Goal: Information Seeking & Learning: Learn about a topic

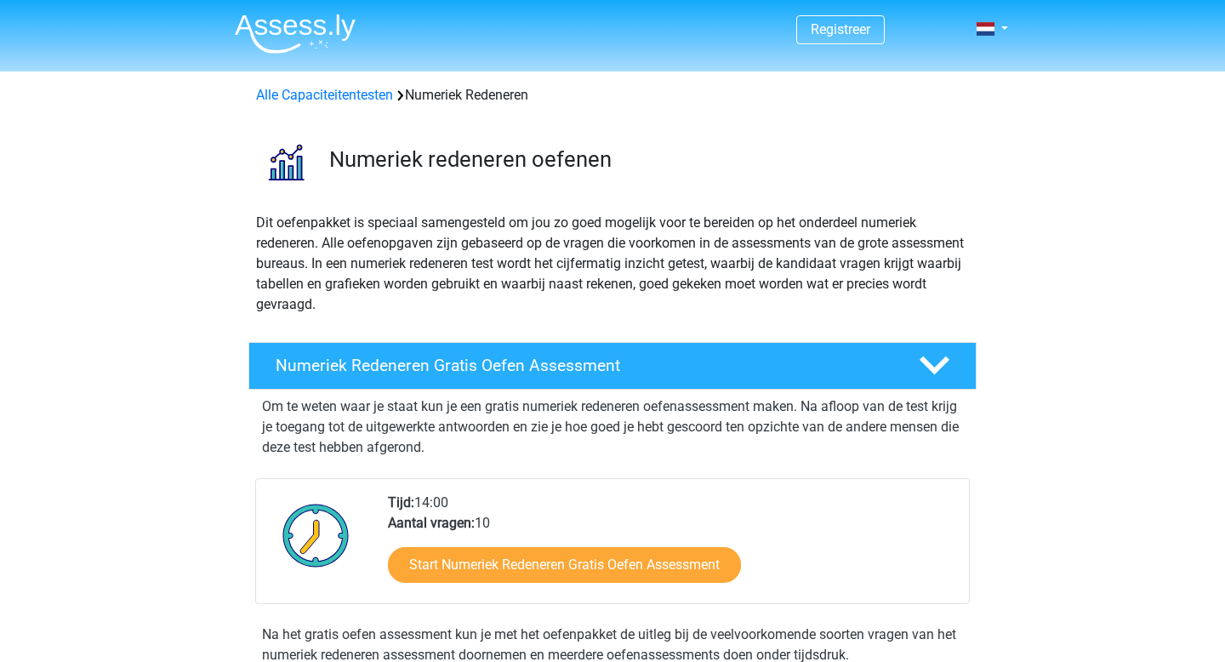
scroll to position [1347, 0]
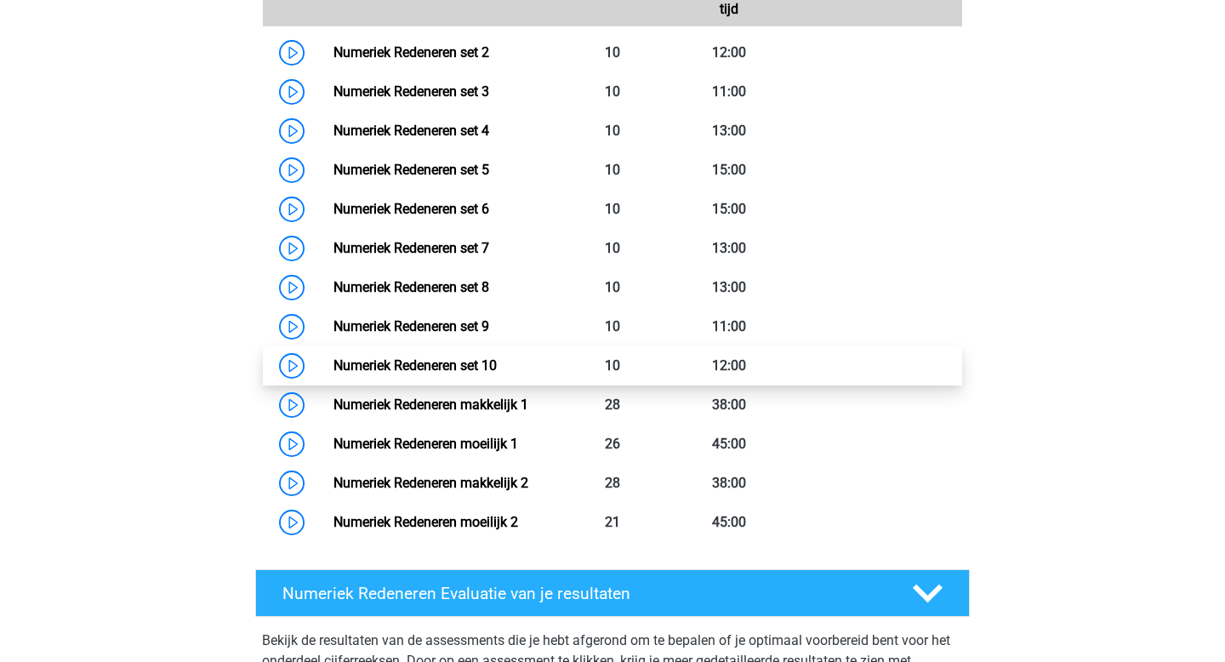
click at [460, 372] on link "Numeriek Redeneren set 10" at bounding box center [414, 365] width 163 height 16
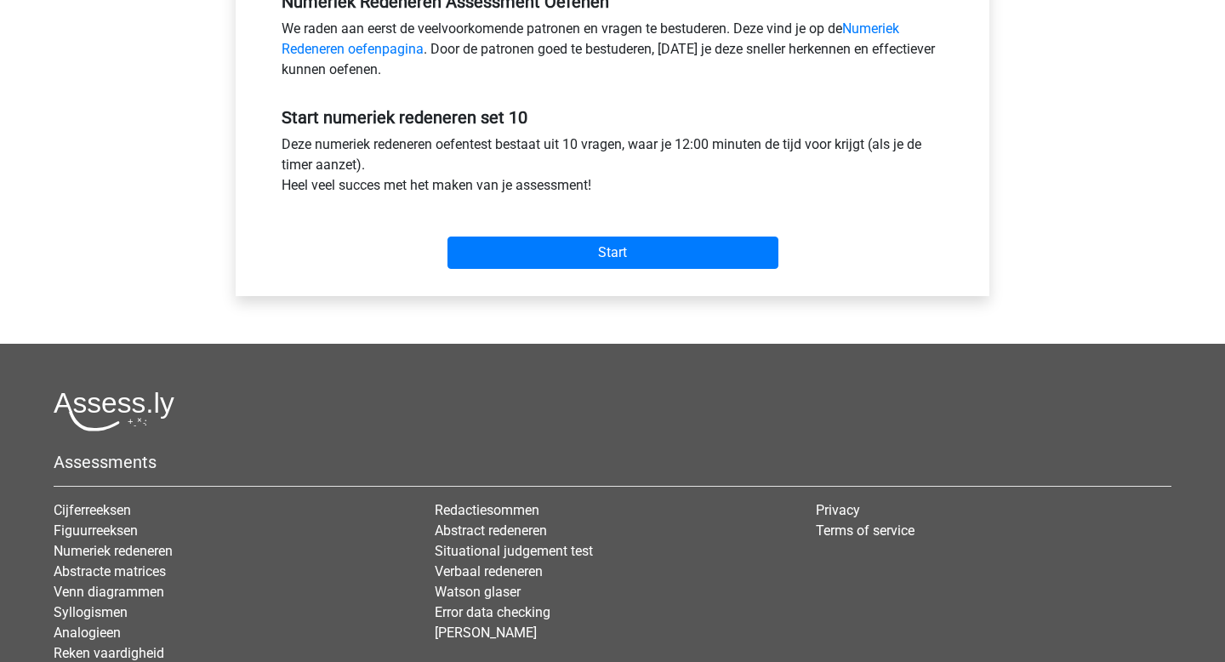
scroll to position [578, 0]
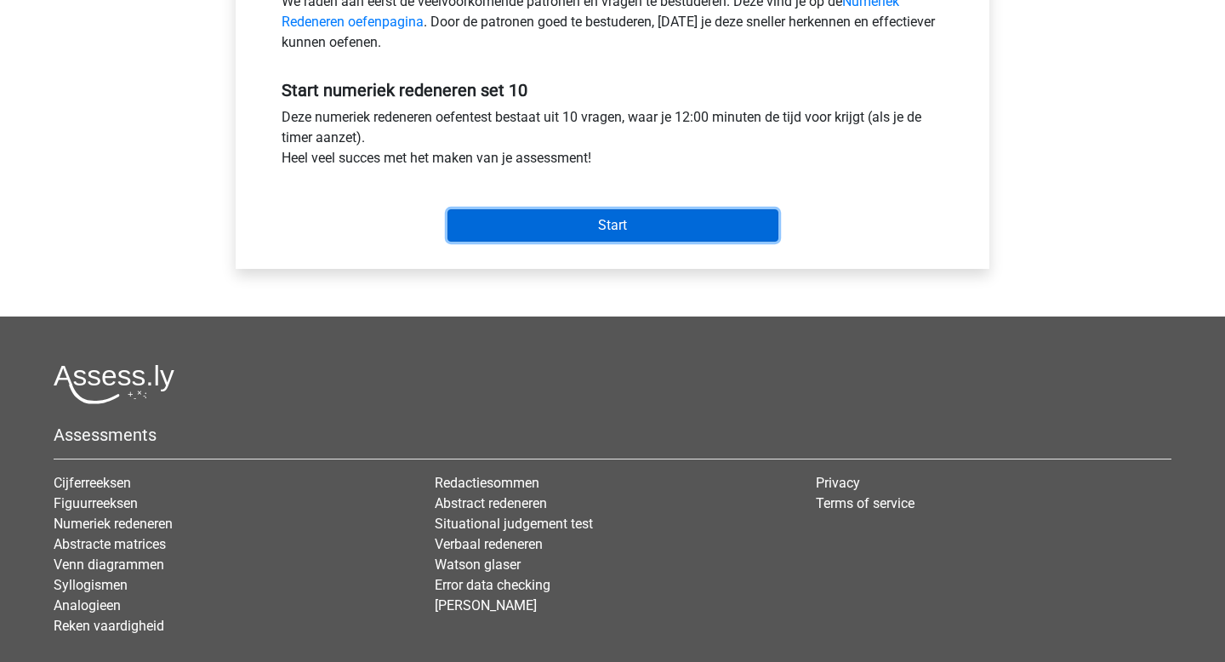
click at [557, 221] on input "Start" at bounding box center [612, 225] width 331 height 32
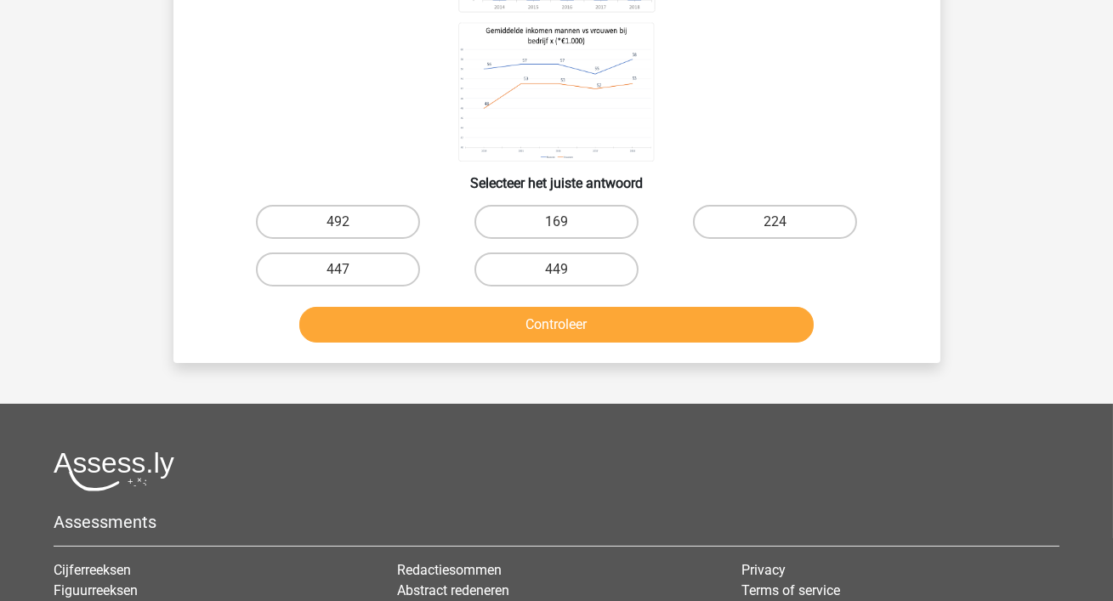
scroll to position [322, 0]
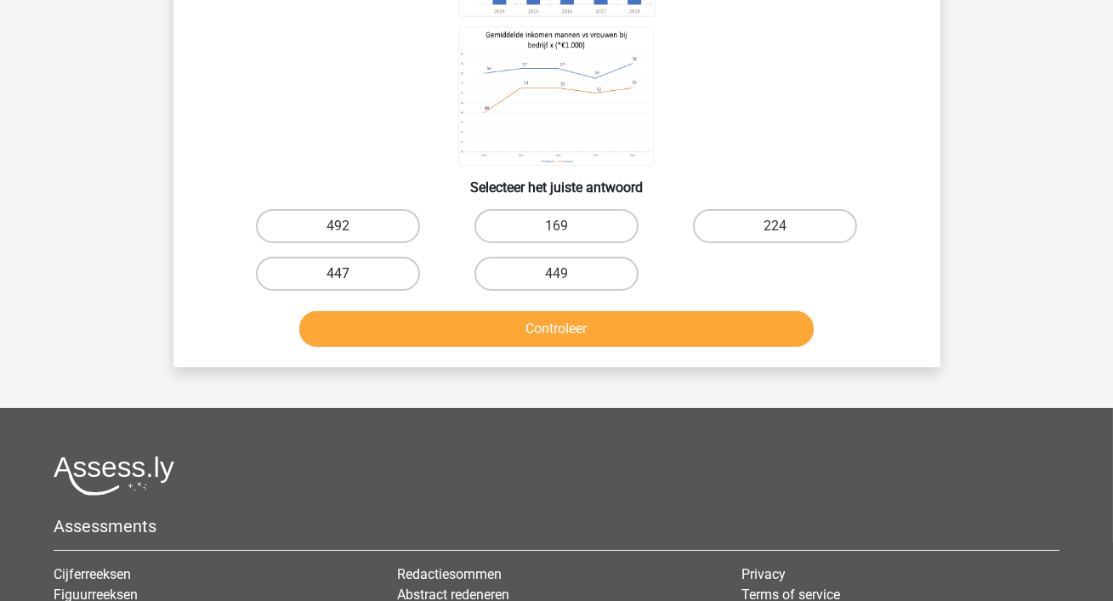
click at [411, 276] on label "447" at bounding box center [338, 274] width 164 height 34
click at [349, 276] on input "447" at bounding box center [343, 279] width 11 height 11
radio input "true"
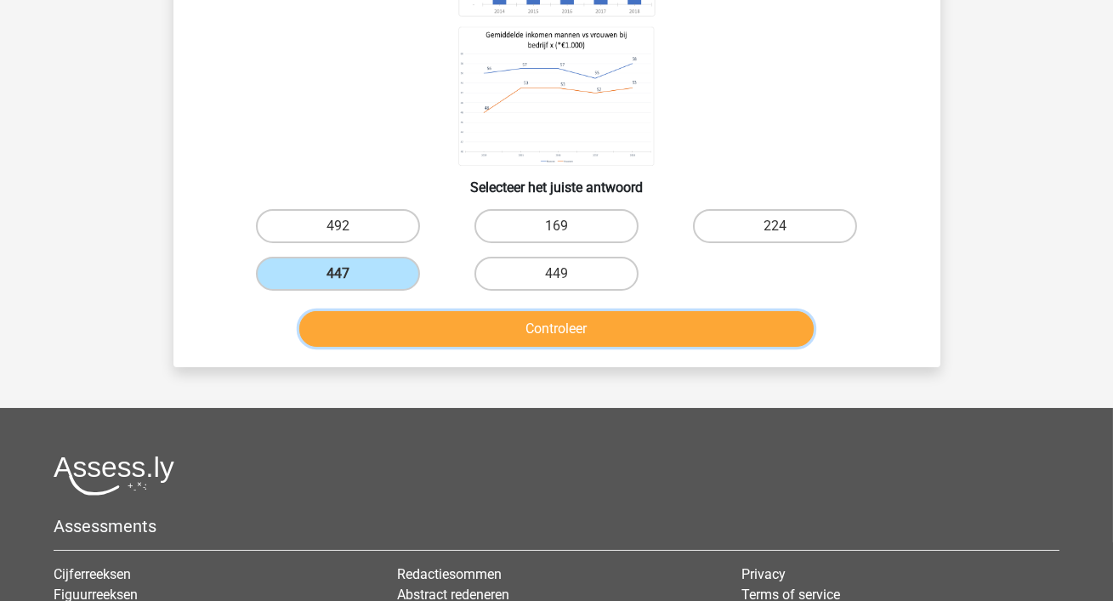
click at [484, 321] on button "Controleer" at bounding box center [556, 329] width 515 height 36
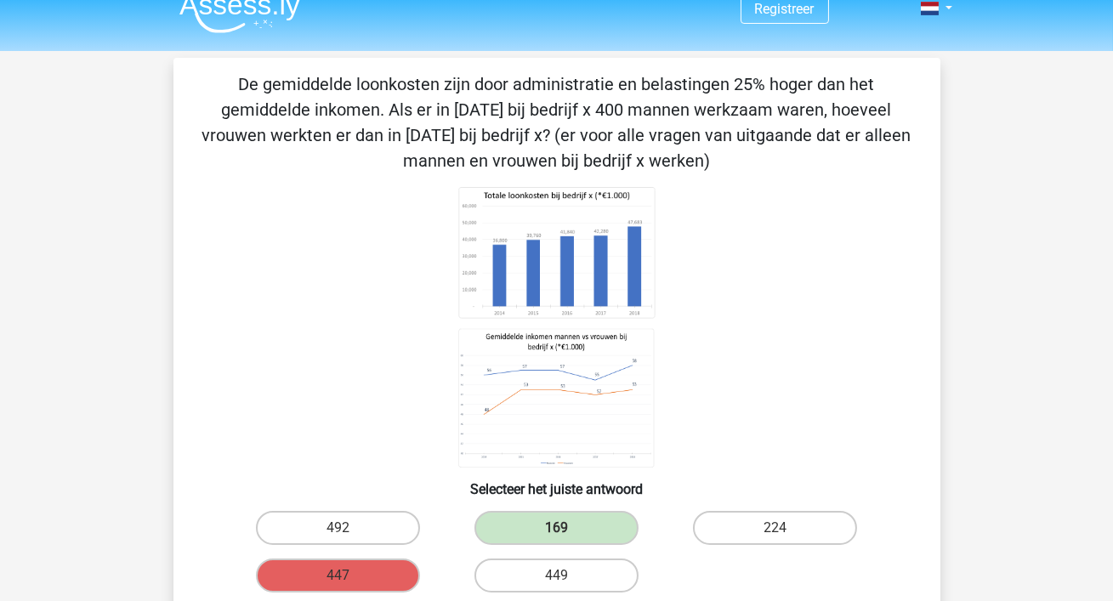
scroll to position [0, 0]
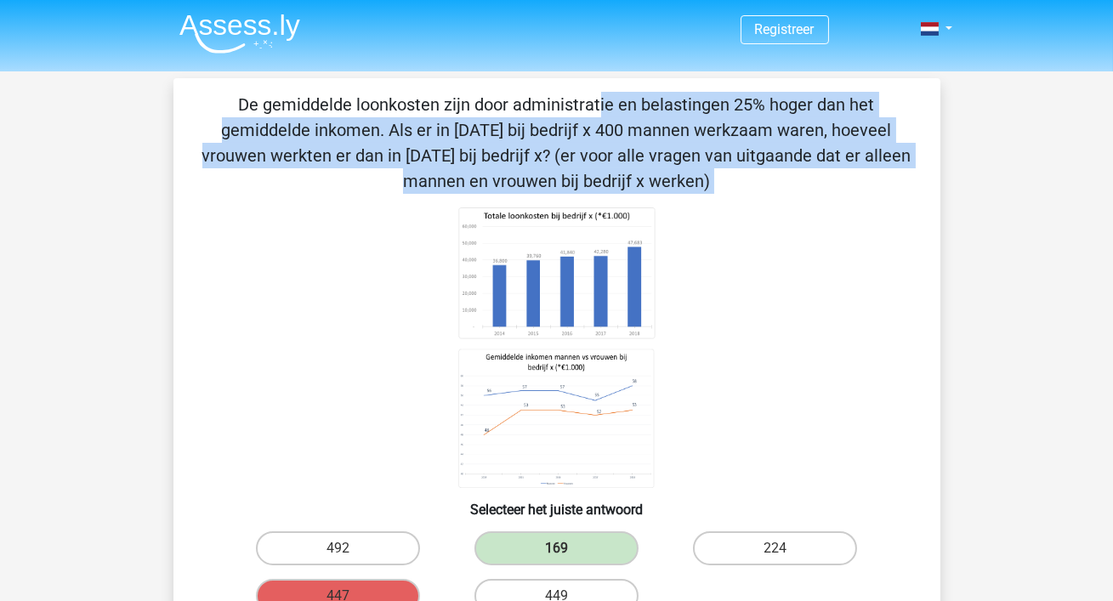
drag, startPoint x: 241, startPoint y: 94, endPoint x: 800, endPoint y: 196, distance: 569.0
click at [800, 196] on div "De gemiddelde loonkosten zijn door administratie en belastingen 25% hoger dan h…" at bounding box center [557, 508] width 754 height 832
copy div "De gemiddelde loonkosten zijn door administratie en belastingen 25% hoger dan h…"
click at [761, 135] on p "De gemiddelde loonkosten zijn door administratie en belastingen 25% hoger dan h…" at bounding box center [557, 143] width 713 height 102
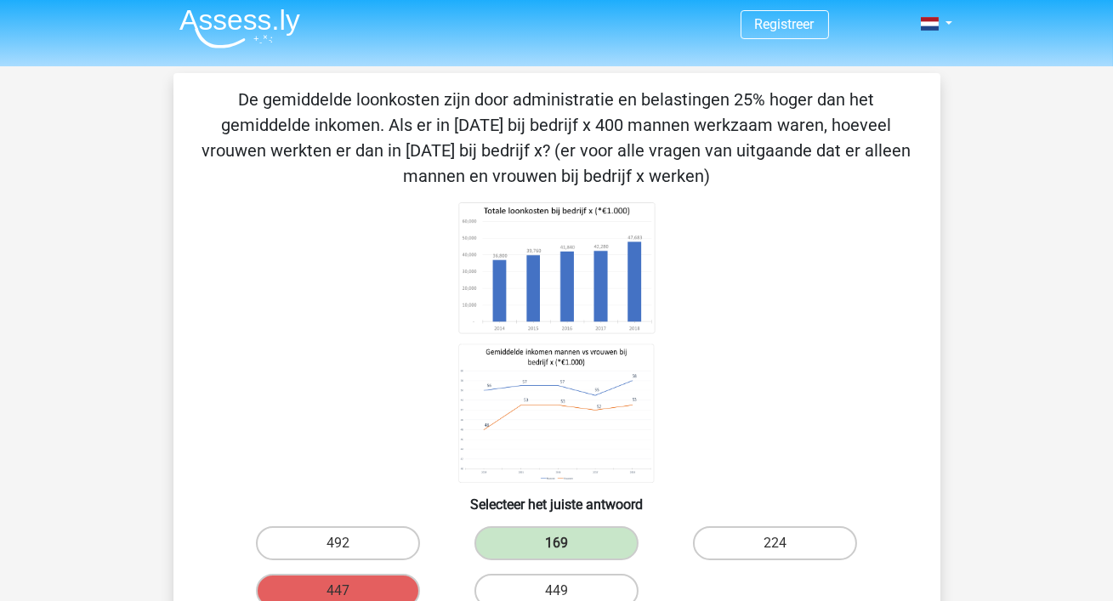
scroll to position [4, 0]
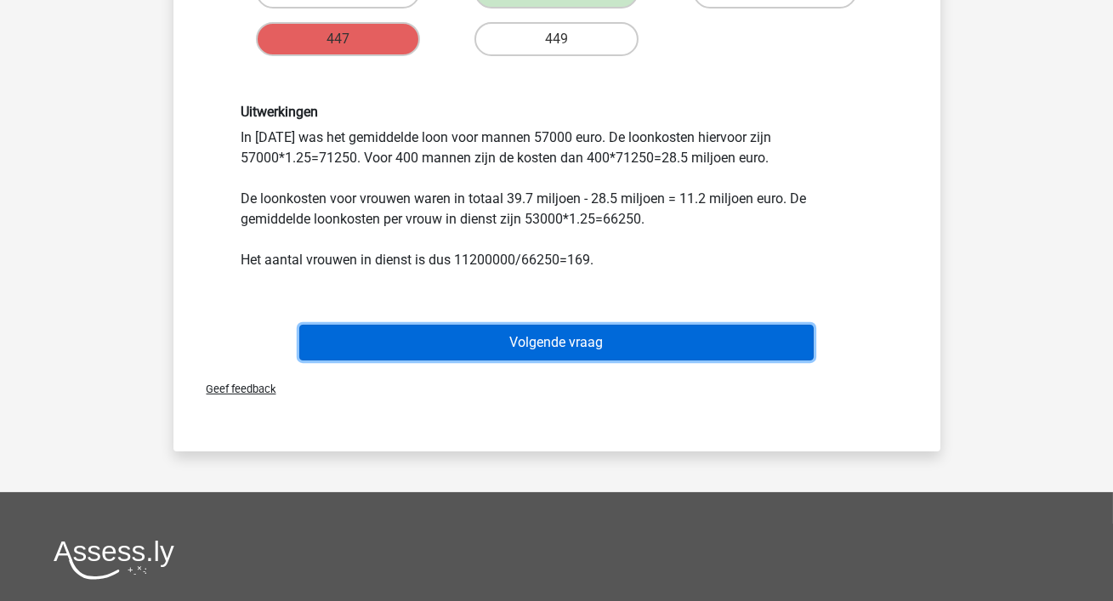
click at [462, 351] on button "Volgende vraag" at bounding box center [556, 343] width 515 height 36
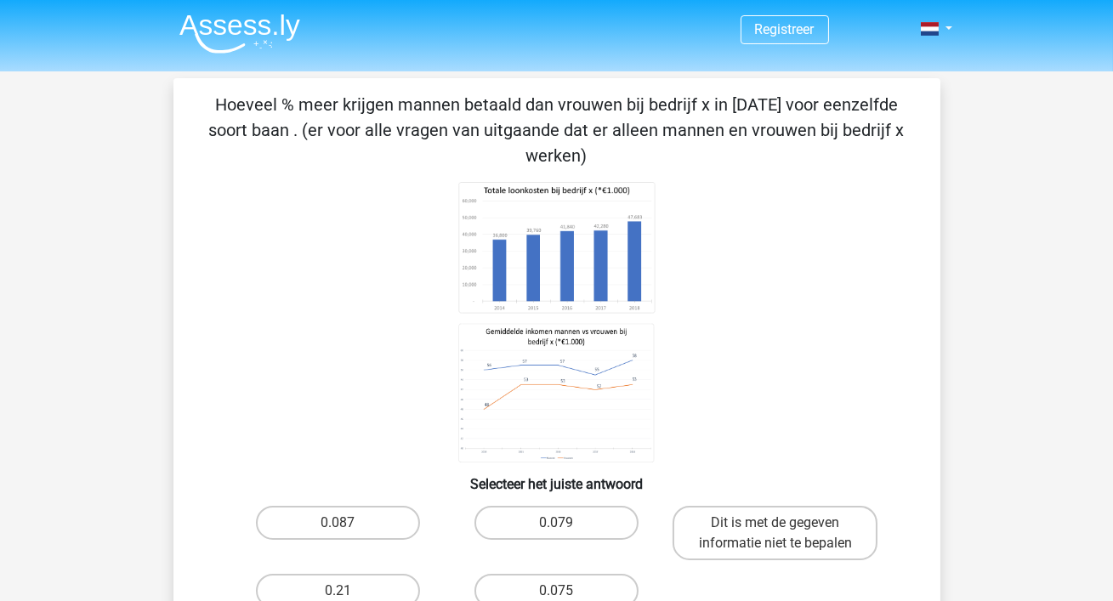
scroll to position [101, 0]
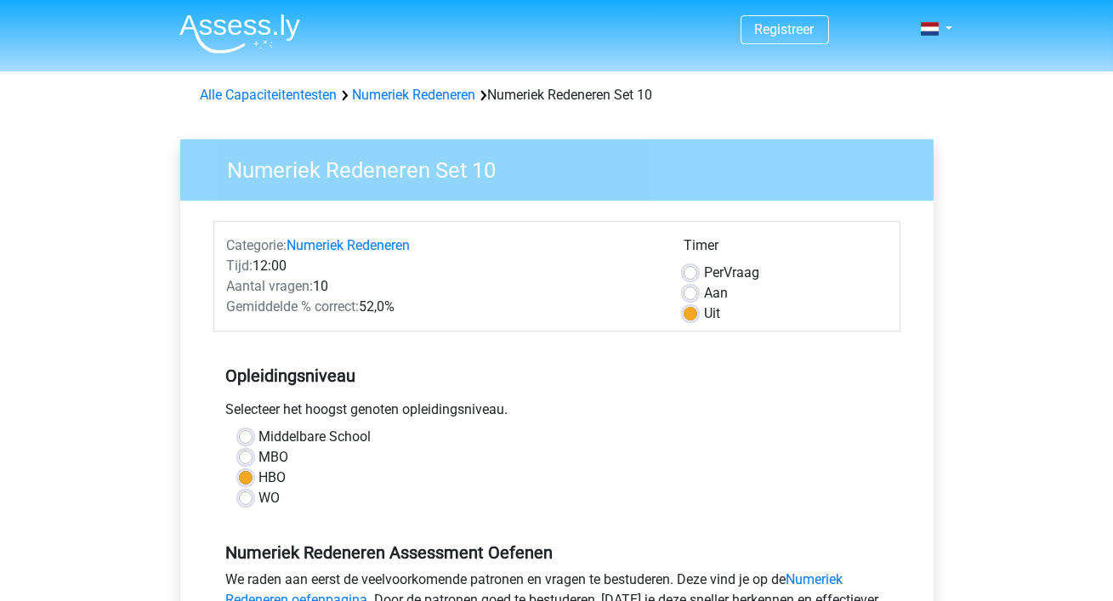
scroll to position [318, 0]
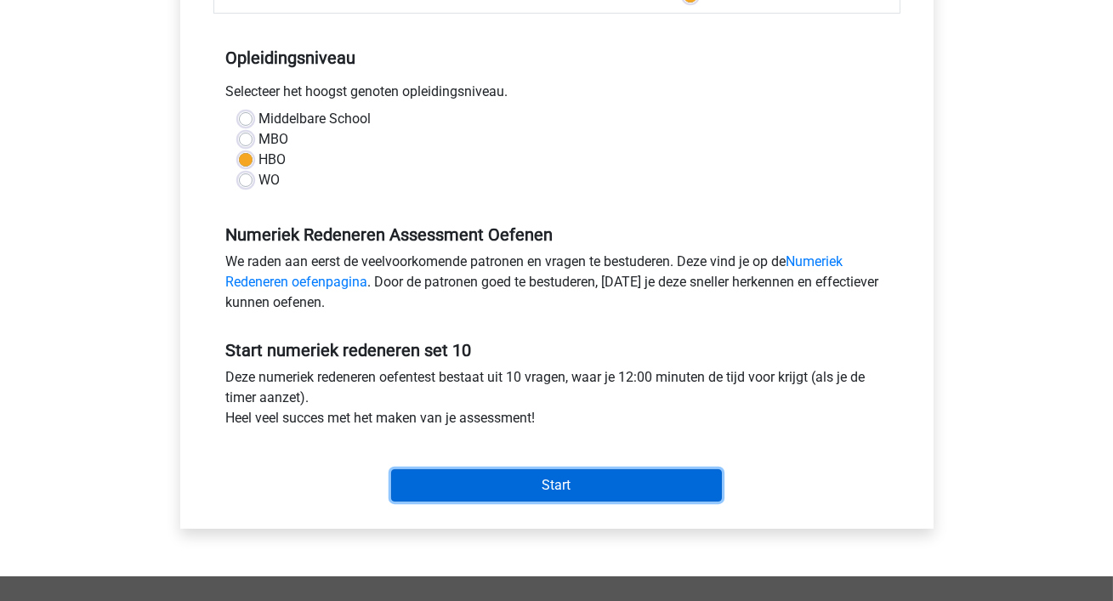
click at [599, 494] on input "Start" at bounding box center [556, 486] width 331 height 32
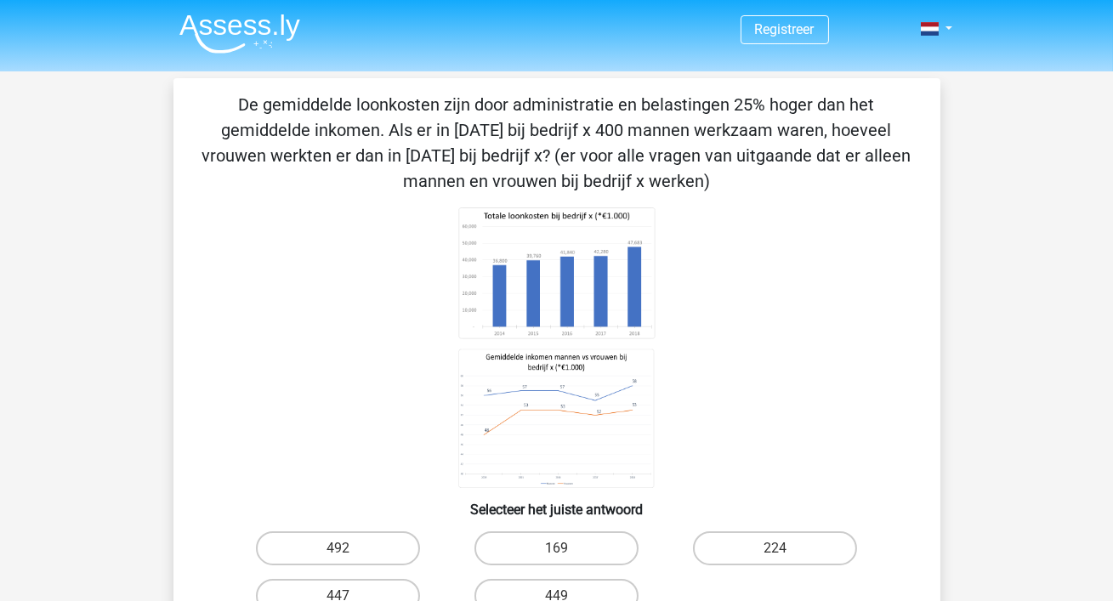
scroll to position [168, 0]
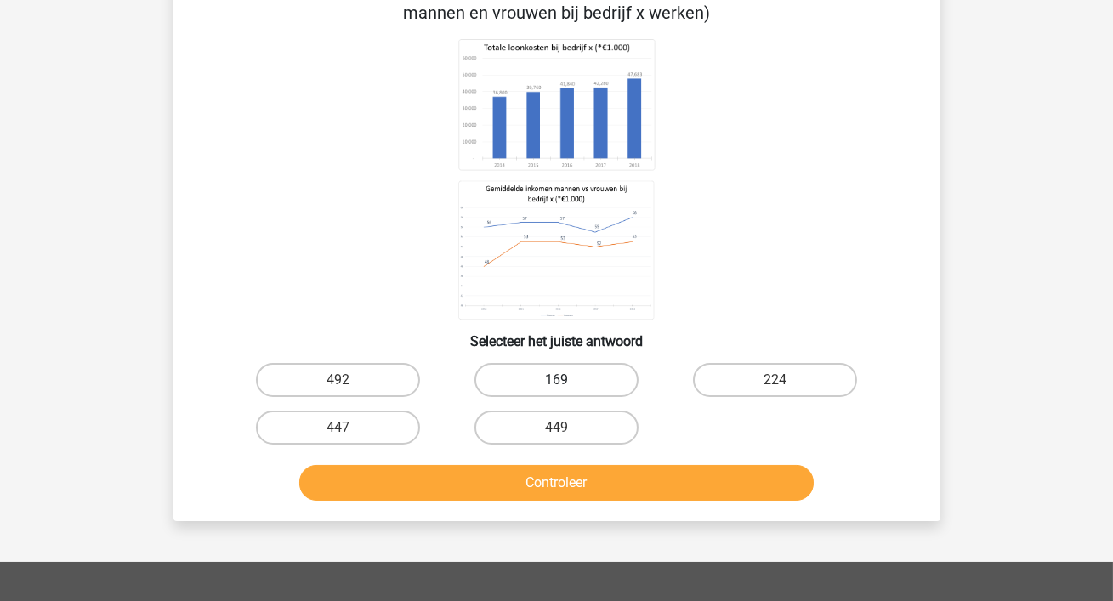
click at [570, 390] on label "169" at bounding box center [557, 380] width 164 height 34
click at [567, 390] on input "169" at bounding box center [561, 385] width 11 height 11
radio input "true"
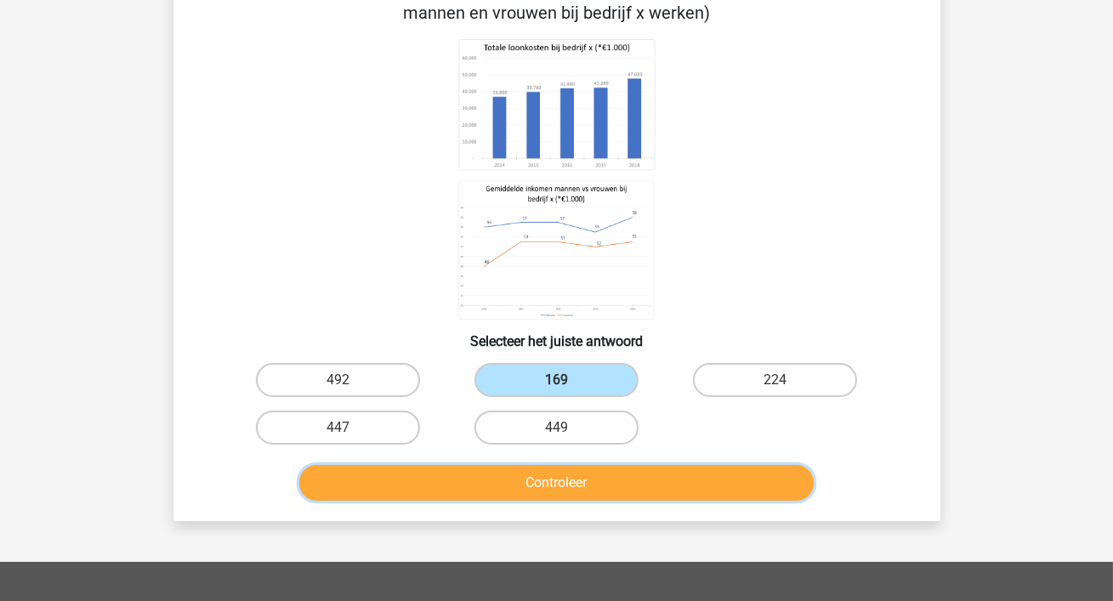
click at [570, 468] on button "Controleer" at bounding box center [556, 483] width 515 height 36
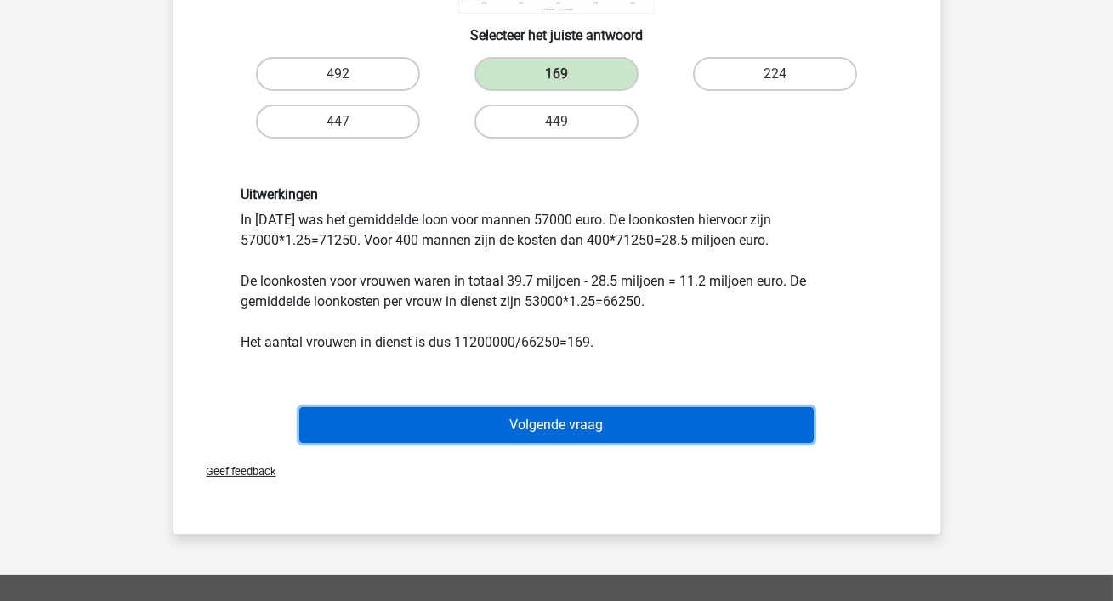
click at [544, 435] on button "Volgende vraag" at bounding box center [556, 425] width 515 height 36
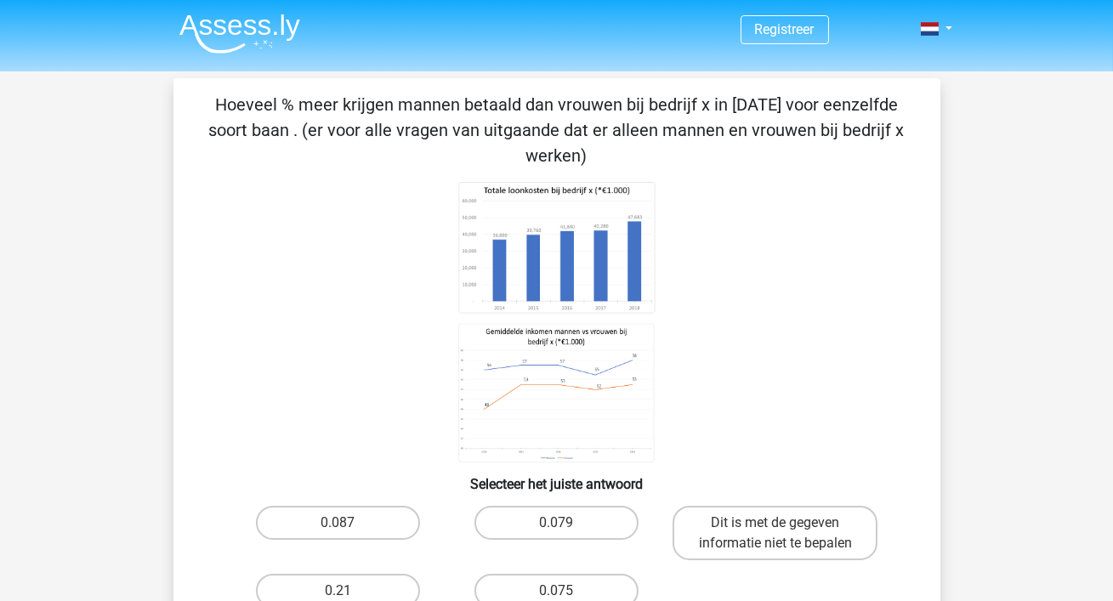
scroll to position [26, 0]
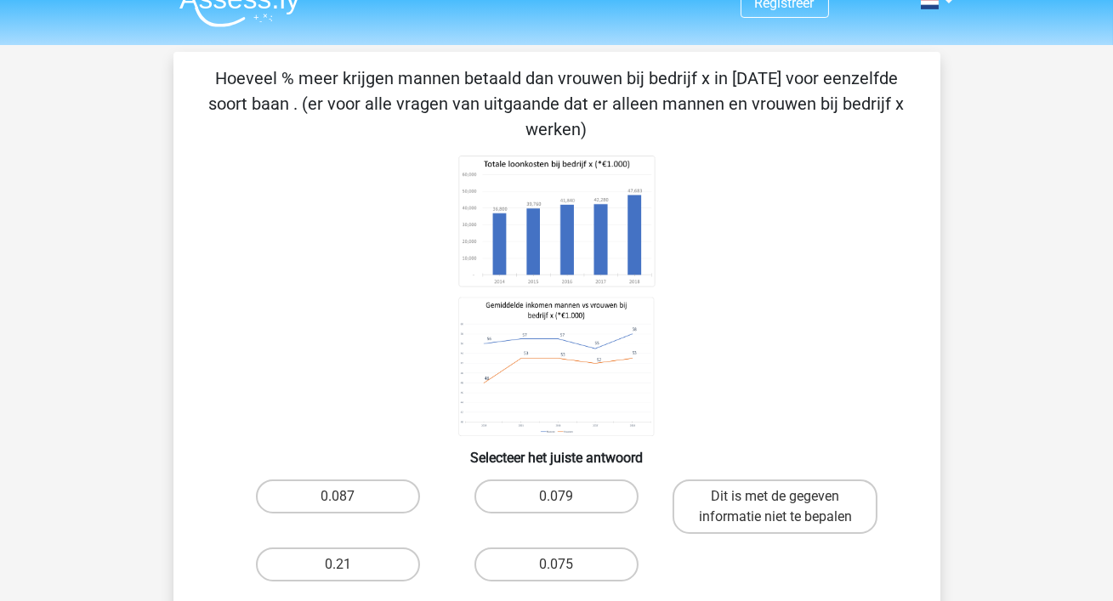
click at [652, 212] on image at bounding box center [556, 221] width 196 height 131
click at [521, 548] on label "0.075" at bounding box center [557, 565] width 164 height 34
click at [556, 565] on input "0.075" at bounding box center [561, 570] width 11 height 11
radio input "true"
click at [521, 548] on label "0.075" at bounding box center [557, 565] width 164 height 34
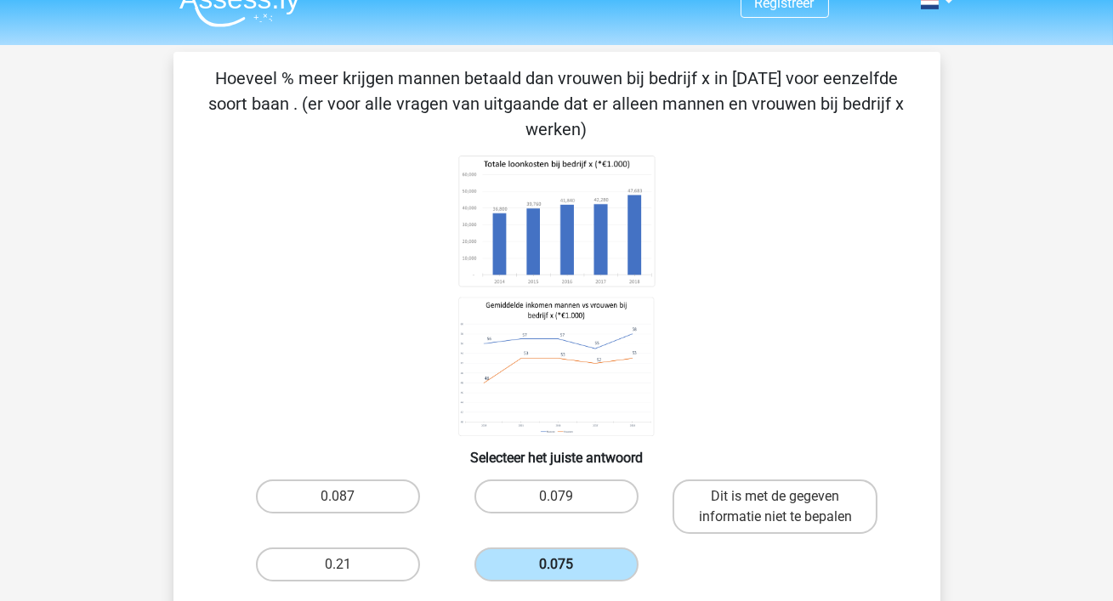
click at [556, 565] on input "0.075" at bounding box center [561, 570] width 11 height 11
click at [697, 334] on icon at bounding box center [557, 296] width 686 height 281
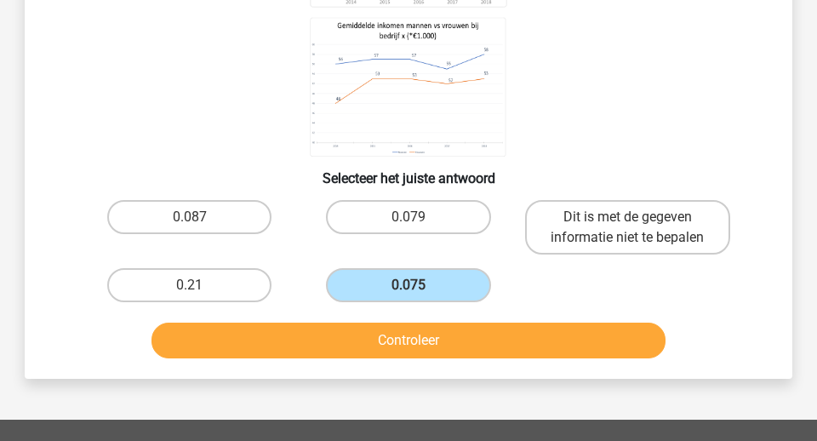
scroll to position [320, 0]
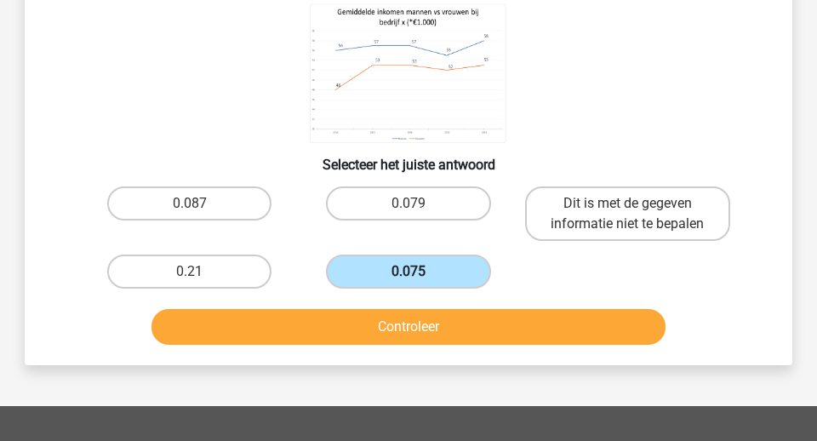
click at [420, 254] on label "0.075" at bounding box center [408, 271] width 164 height 34
click at [419, 271] on input "0.075" at bounding box center [413, 276] width 11 height 11
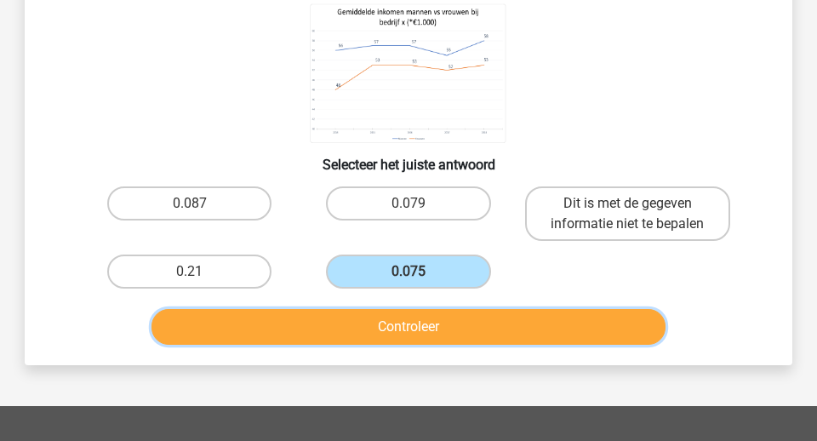
click at [423, 309] on button "Controleer" at bounding box center [408, 327] width 515 height 36
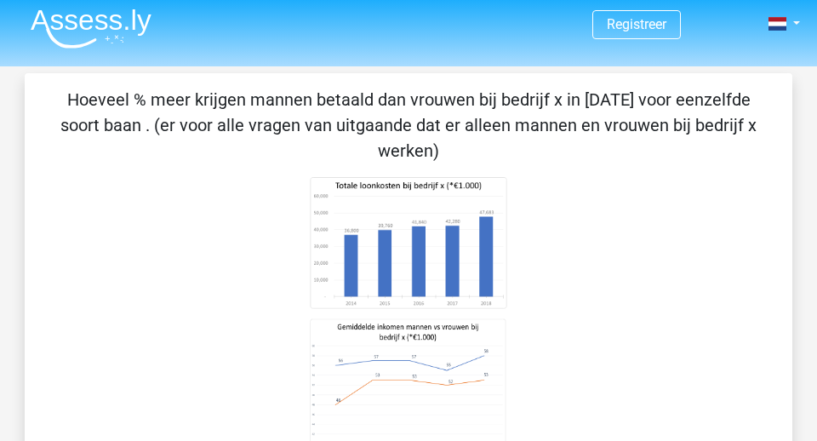
scroll to position [0, 0]
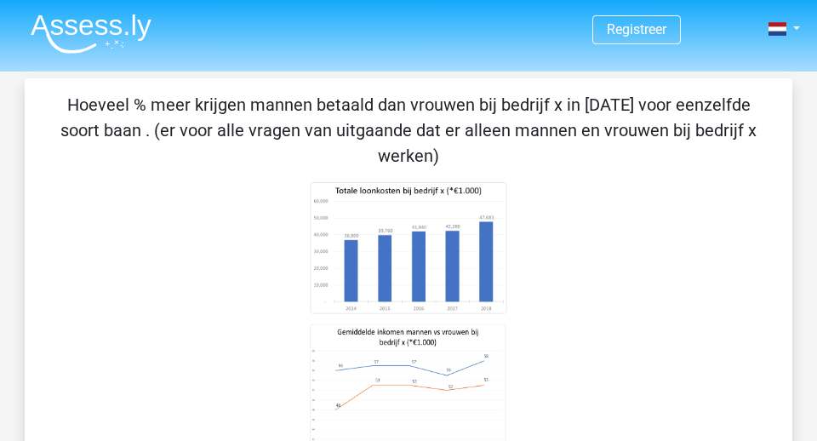
click at [497, 111] on p "Hoeveel % meer krijgen mannen betaald dan vrouwen bij bedrijf x in 2015 voor ee…" at bounding box center [408, 130] width 713 height 77
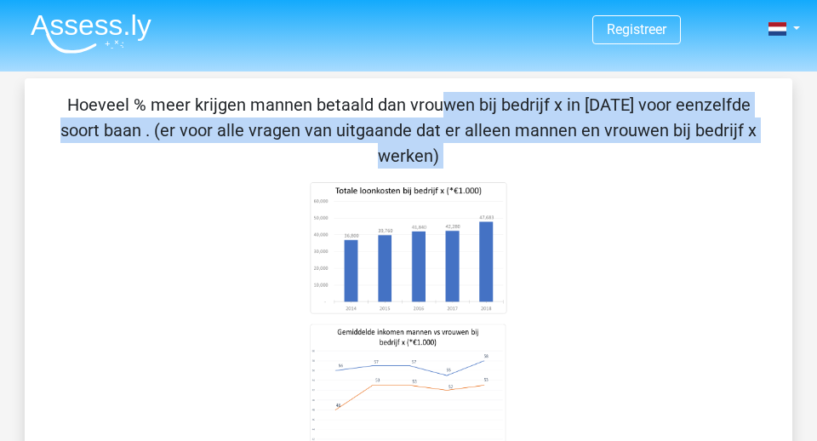
click at [497, 111] on p "Hoeveel % meer krijgen mannen betaald dan vrouwen bij bedrijf x in [DATE] voor …" at bounding box center [408, 130] width 713 height 77
copy div "Hoeveel % meer krijgen mannen betaald dan vrouwen bij bedrijf x in [DATE] voor …"
click at [712, 339] on icon at bounding box center [408, 322] width 686 height 281
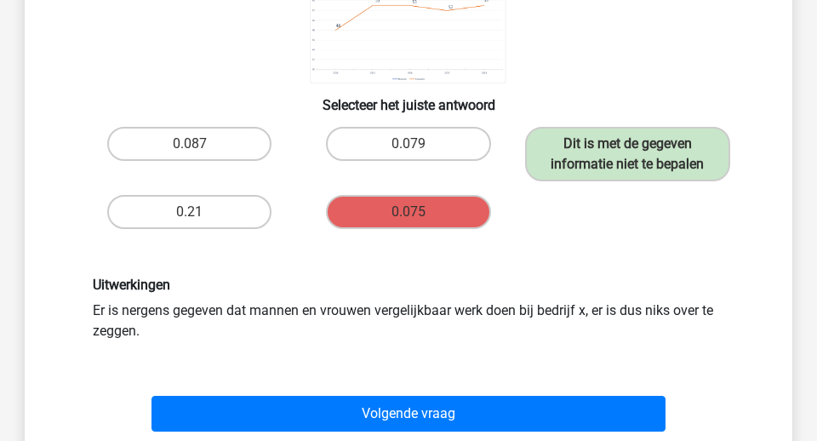
scroll to position [379, 0]
drag, startPoint x: 560, startPoint y: 113, endPoint x: 731, endPoint y: 166, distance: 178.9
click at [731, 166] on div "0.087 0.079 Dit is met de gegeven informatie niet te bepalen 0.21 0.075" at bounding box center [408, 178] width 657 height 116
click at [121, 301] on div "Uitwerkingen Er is nergens gegeven dat mannen en vrouwen vergelijkbaar werk doe…" at bounding box center [408, 308] width 657 height 64
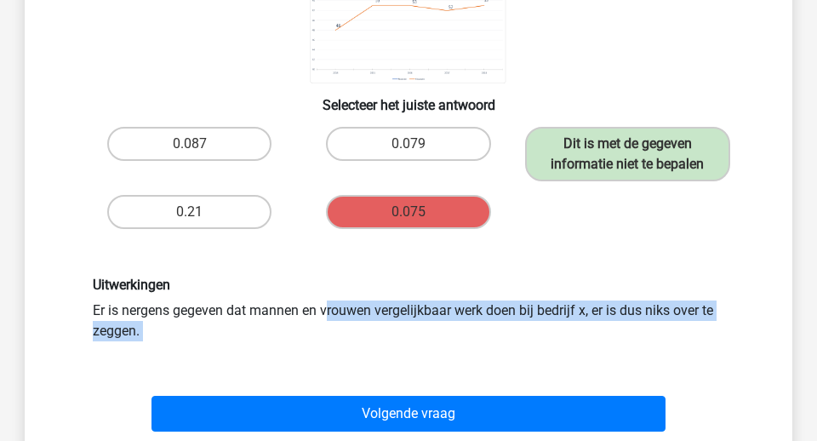
click at [121, 301] on div "Uitwerkingen Er is nergens gegeven dat mannen en vrouwen vergelijkbaar werk doe…" at bounding box center [408, 308] width 657 height 64
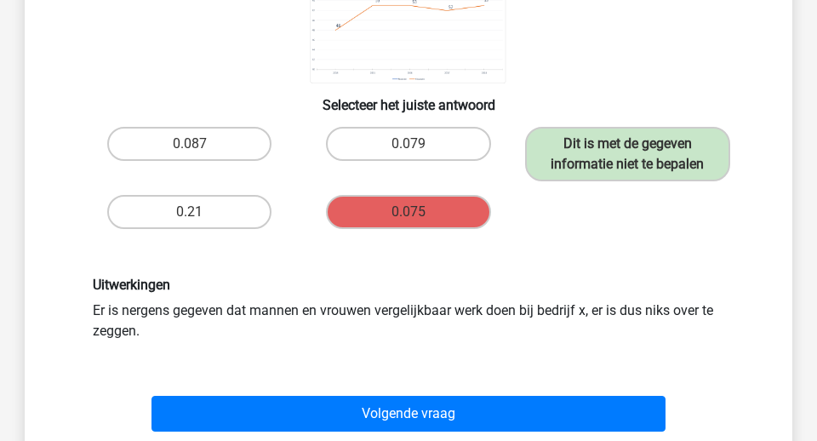
click at [145, 304] on div "Uitwerkingen Er is nergens gegeven dat mannen en vrouwen vergelijkbaar werk doe…" at bounding box center [408, 308] width 657 height 64
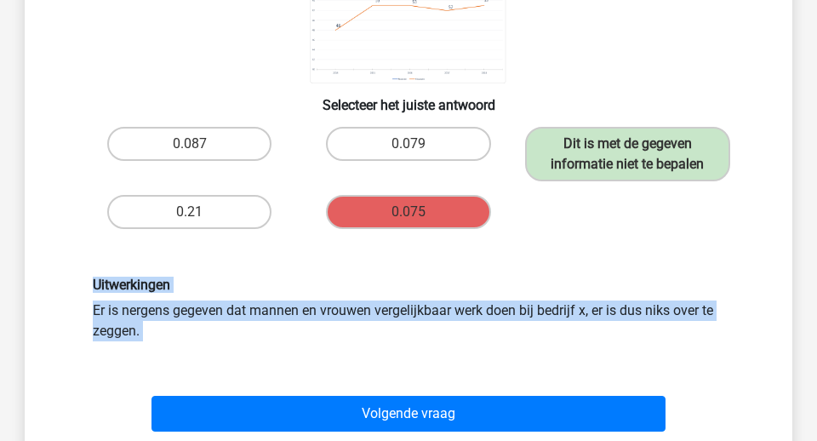
drag, startPoint x: 156, startPoint y: 305, endPoint x: 71, endPoint y: 257, distance: 96.8
click at [71, 257] on div "Uitwerkingen Er is nergens gegeven dat mannen en vrouwen vergelijkbaar werk doe…" at bounding box center [408, 308] width 713 height 145
copy div "Uitwerkingen Er is nergens gegeven dat mannen en vrouwen vergelijkbaar werk doe…"
click at [196, 236] on div "Uitwerkingen Er is nergens gegeven dat mannen en vrouwen vergelijkbaar werk doe…" at bounding box center [408, 308] width 713 height 145
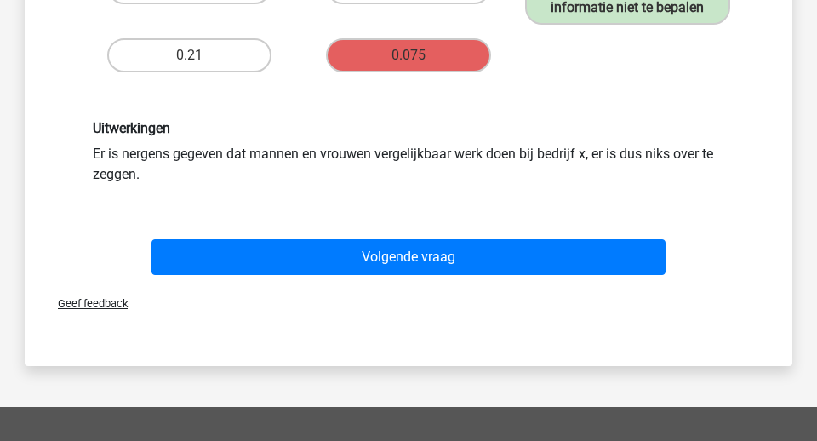
scroll to position [732, 0]
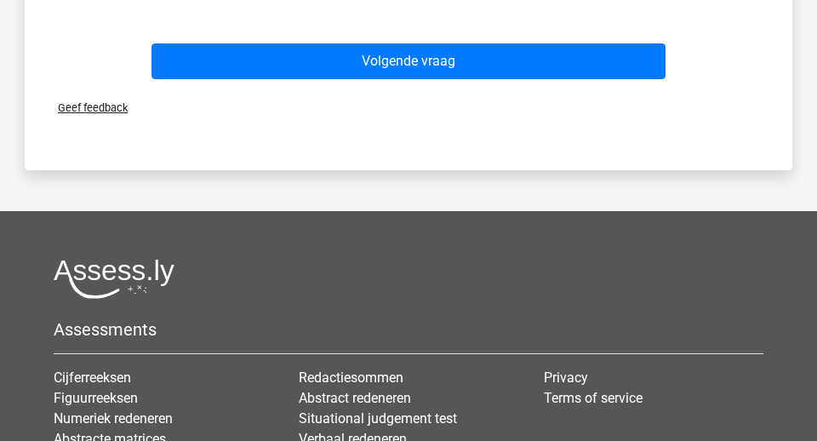
click at [111, 101] on span "Geef feedback" at bounding box center [85, 107] width 83 height 13
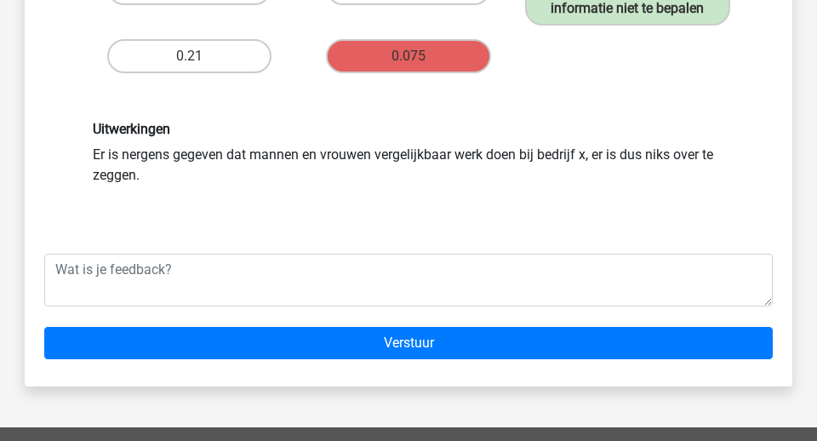
scroll to position [528, 0]
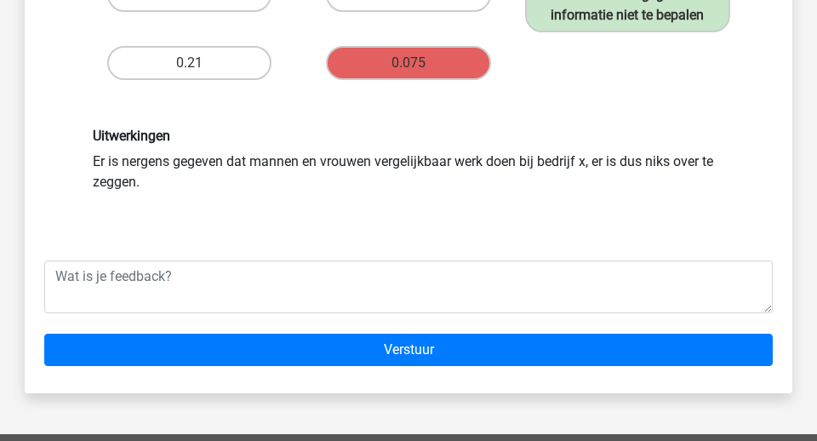
drag, startPoint x: 92, startPoint y: 136, endPoint x: 197, endPoint y: 154, distance: 107.0
click at [197, 154] on div "Uitwerkingen Er is nergens gegeven dat mannen en vrouwen vergelijkbaar werk doe…" at bounding box center [408, 160] width 657 height 64
copy div "Er is nergens gegeven dat mannen en vrouwen vergelijkbaar werk doen bij bedrijf…"
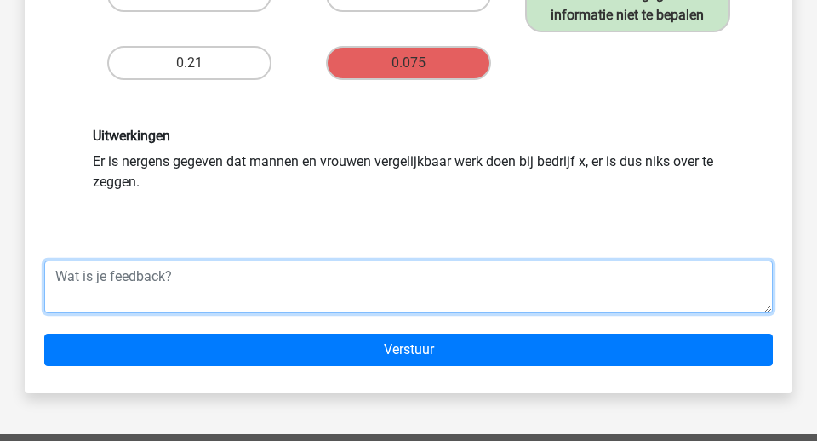
click at [204, 260] on textarea at bounding box center [408, 286] width 728 height 53
paste textarea "Er is nergens gegeven dat mannen en vrouwen vergelijkbaar werk doen bij bedrijf…"
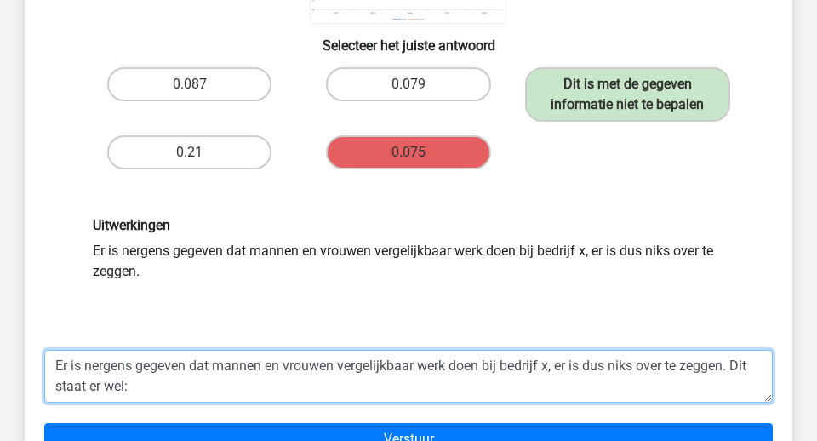
scroll to position [440, 0]
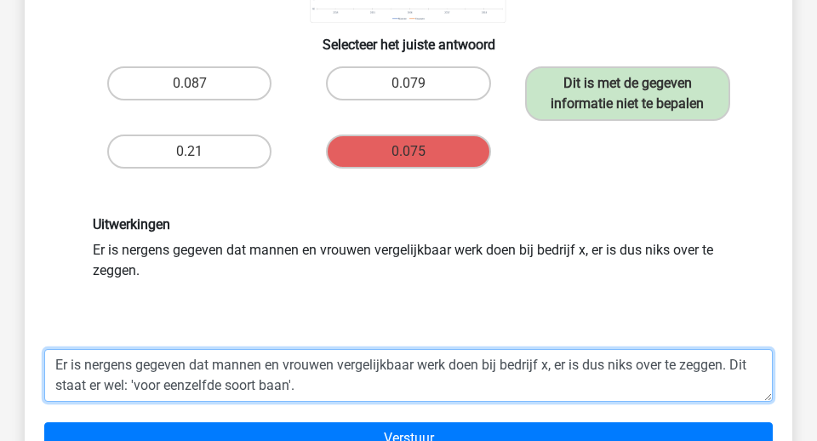
type textarea "Er is nergens gegeven dat mannen en vrouwen vergelijkbaar werk doen bij bedrijf…"
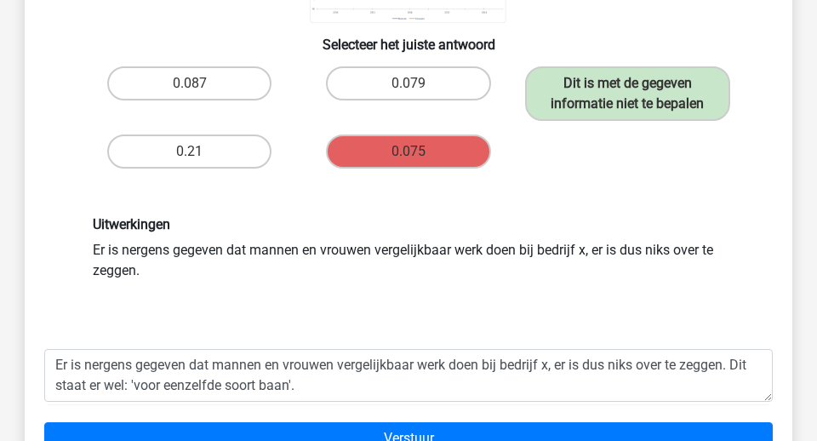
click at [343, 429] on div "Er is nergens gegeven dat mannen en vrouwen vergelijkbaar werk doen bij bedrijf…" at bounding box center [408, 401] width 754 height 133
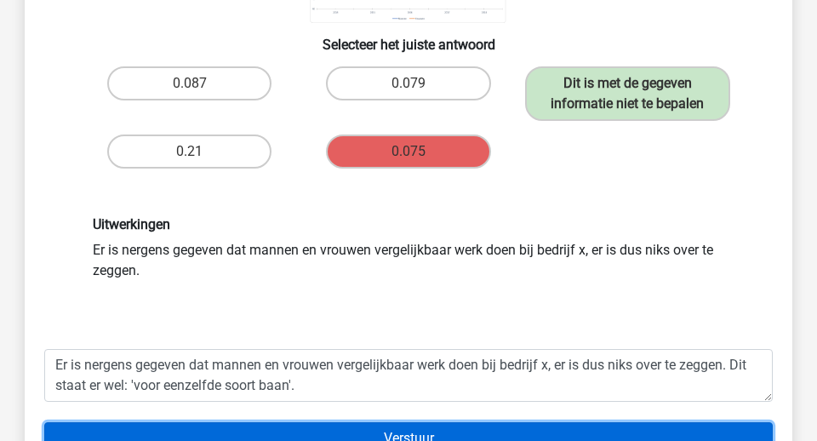
click at [333, 422] on input "Verstuur" at bounding box center [408, 438] width 728 height 32
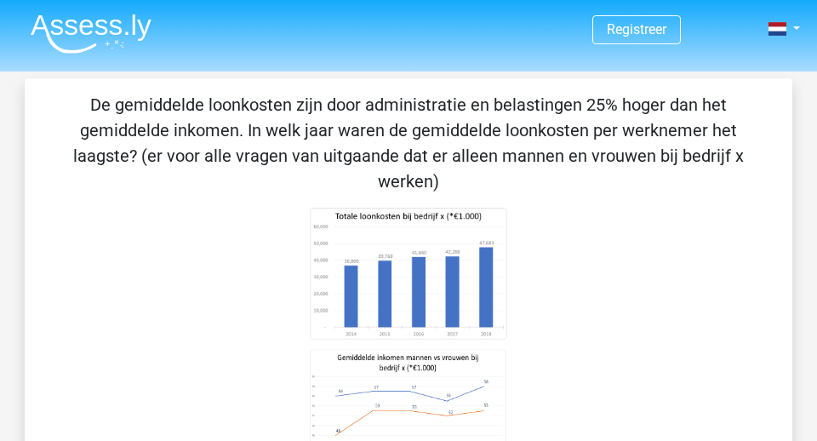
click at [99, 38] on img at bounding box center [91, 34] width 121 height 40
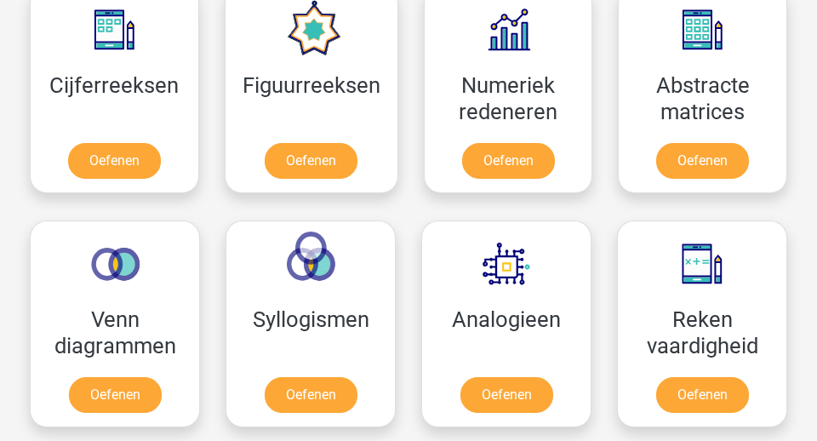
scroll to position [806, 0]
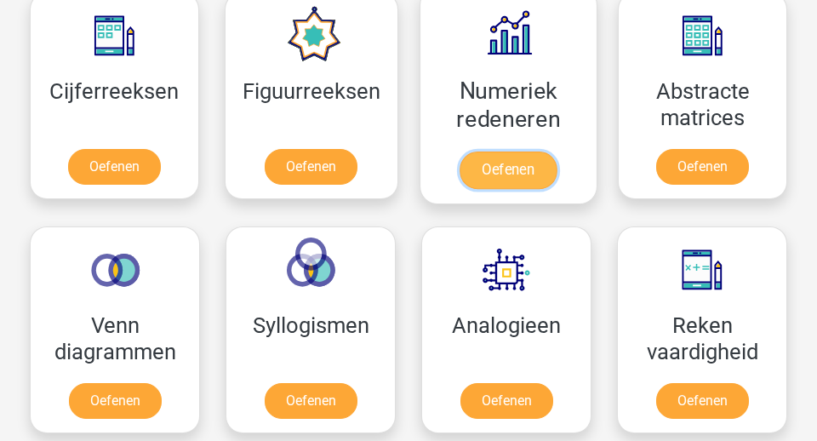
click at [495, 178] on link "Oefenen" at bounding box center [507, 169] width 97 height 37
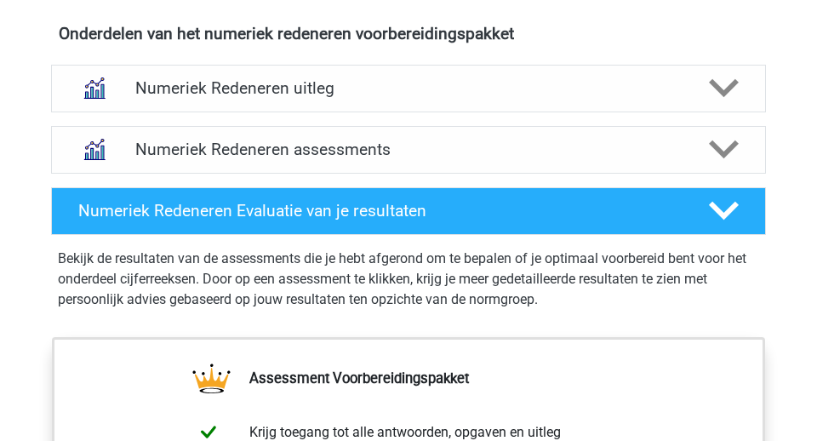
scroll to position [1053, 0]
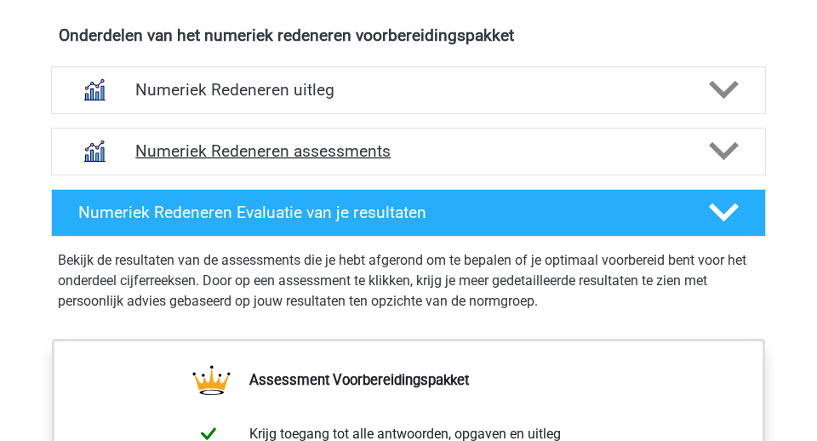
click at [276, 149] on h4 "Numeriek Redeneren assessments" at bounding box center [408, 151] width 546 height 20
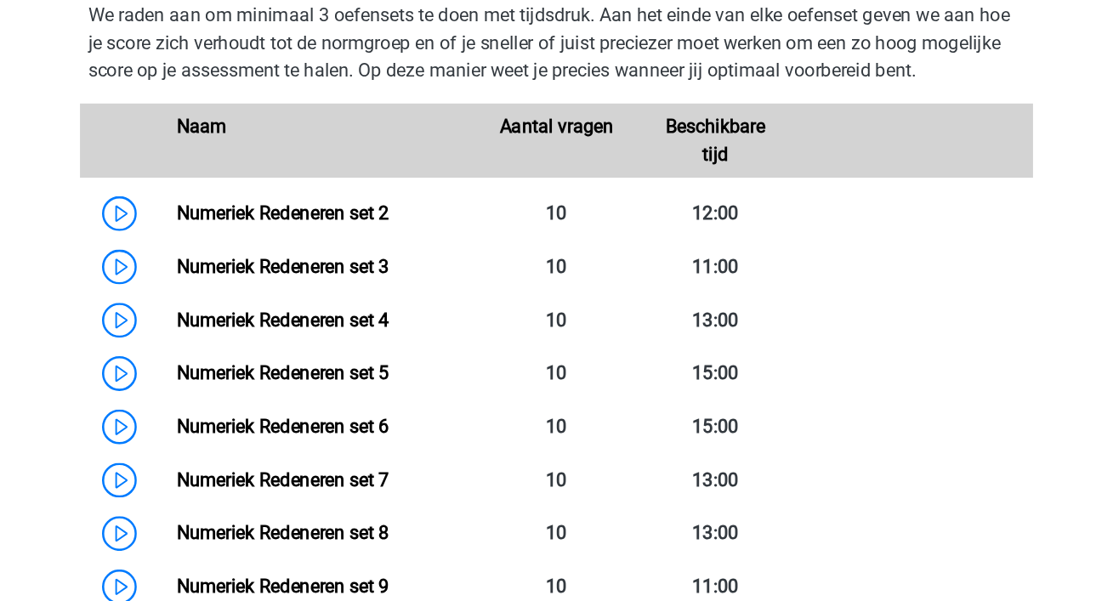
scroll to position [1250, 0]
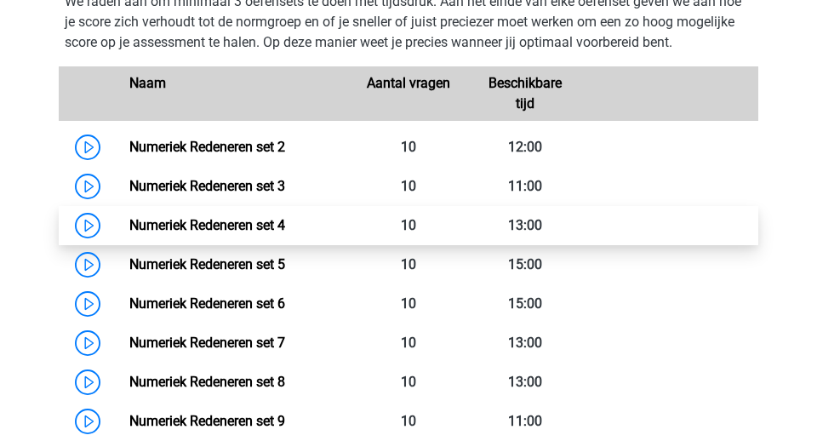
click at [251, 223] on link "Numeriek Redeneren set 4" at bounding box center [207, 225] width 156 height 16
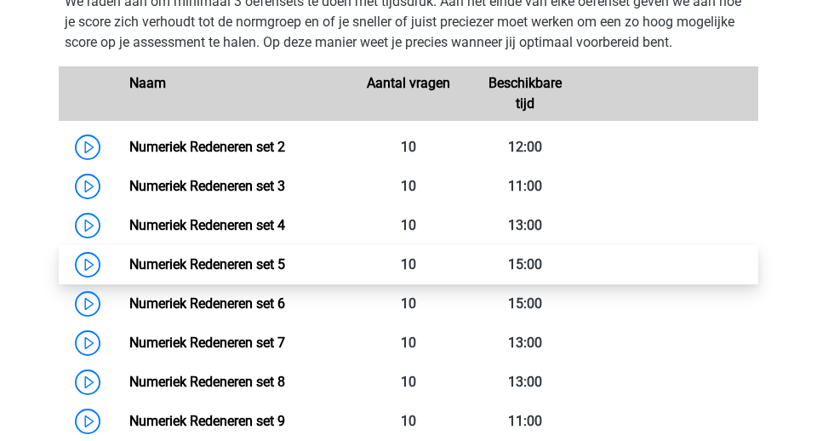
click at [285, 259] on link "Numeriek Redeneren set 5" at bounding box center [207, 264] width 156 height 16
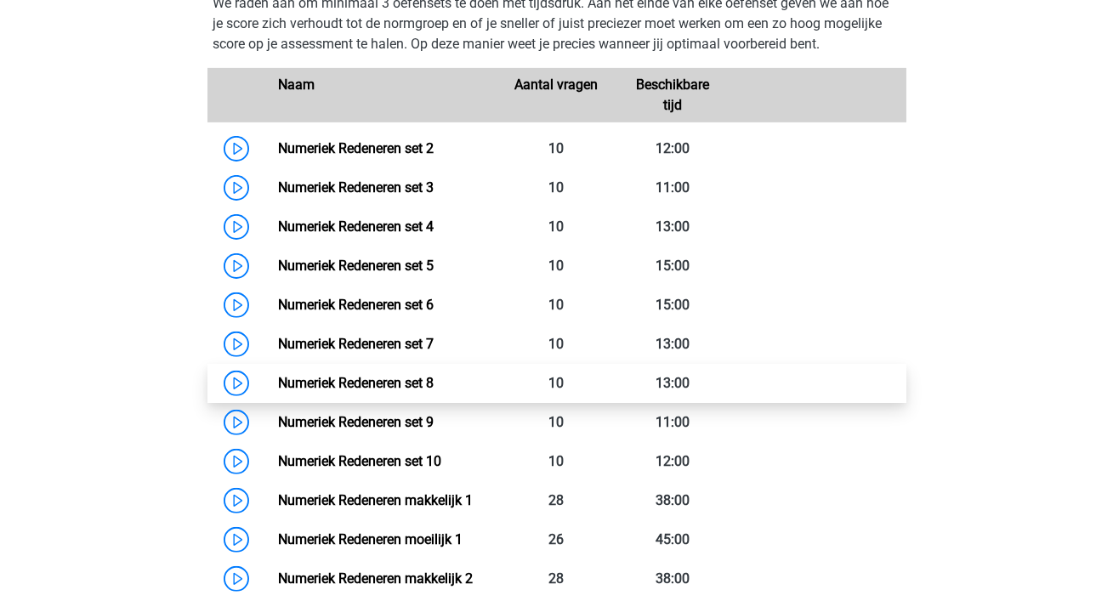
click at [416, 384] on link "Numeriek Redeneren set 8" at bounding box center [356, 383] width 156 height 16
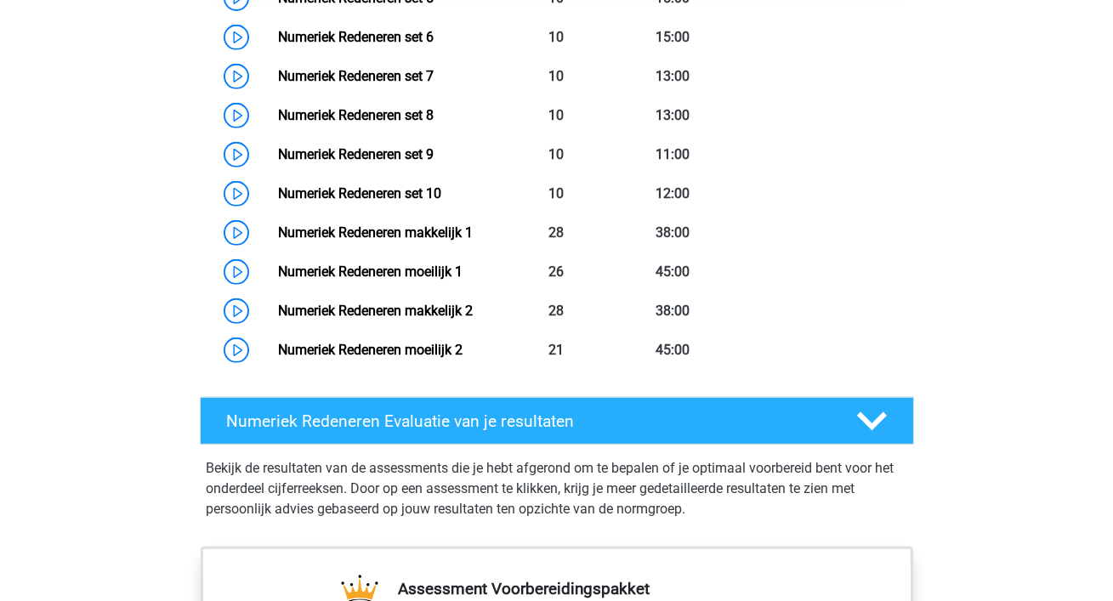
scroll to position [1521, 0]
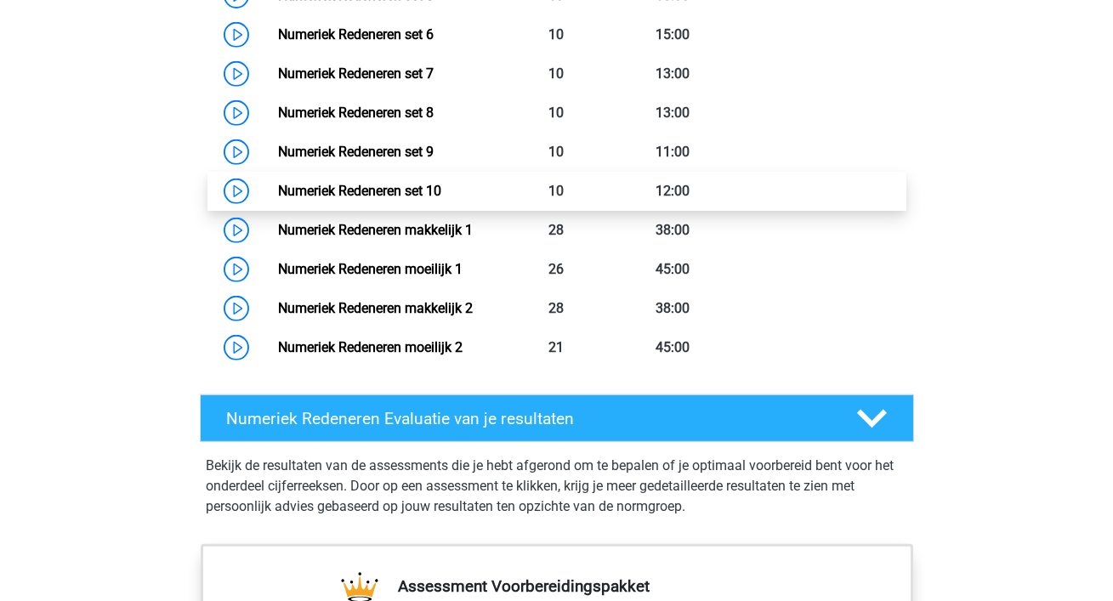
click at [441, 190] on link "Numeriek Redeneren set 10" at bounding box center [359, 191] width 163 height 16
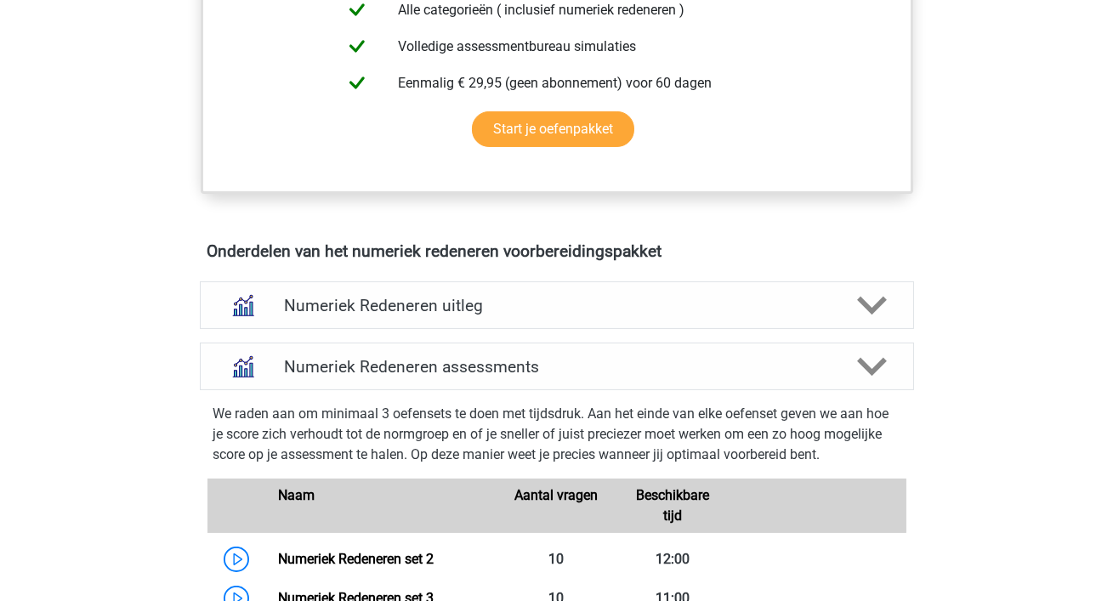
scroll to position [839, 0]
click at [425, 297] on h4 "Numeriek Redeneren uitleg" at bounding box center [557, 307] width 546 height 20
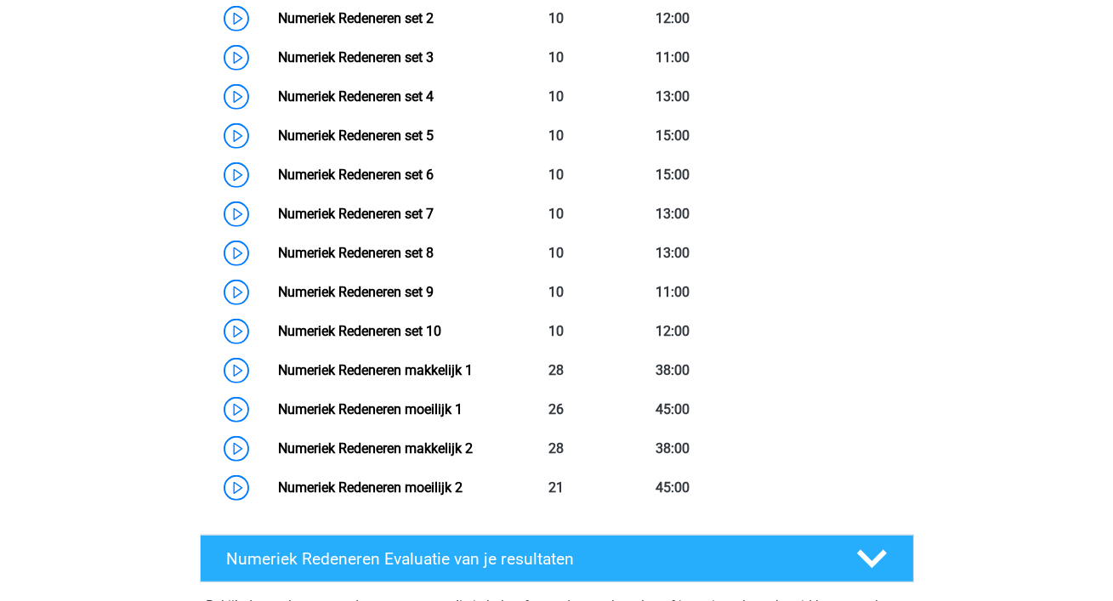
scroll to position [1678, 0]
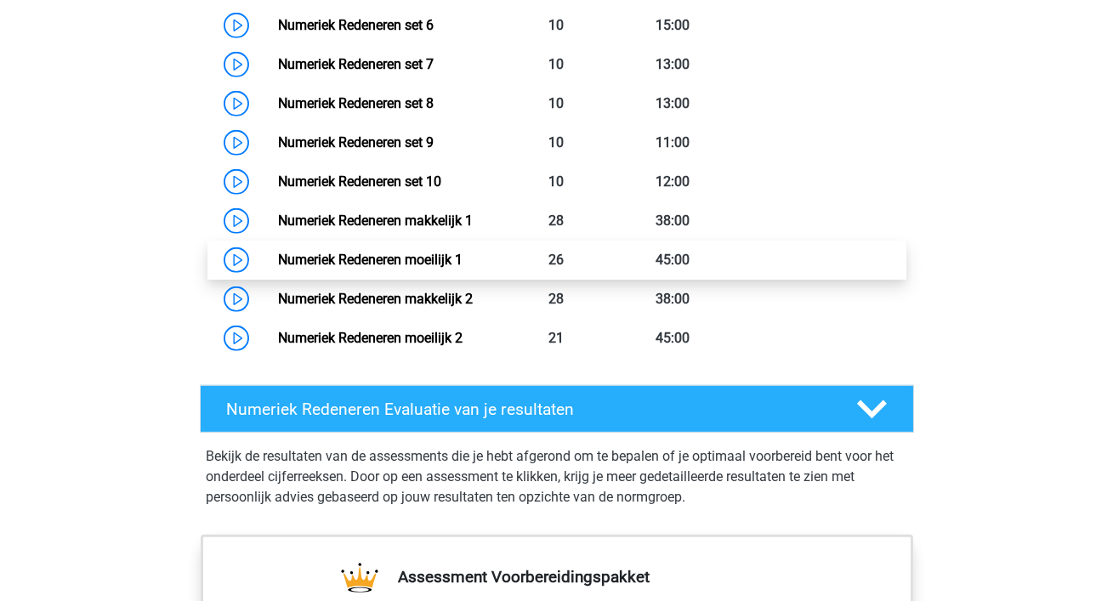
click at [463, 253] on link "Numeriek Redeneren moeilijk 1" at bounding box center [370, 260] width 185 height 16
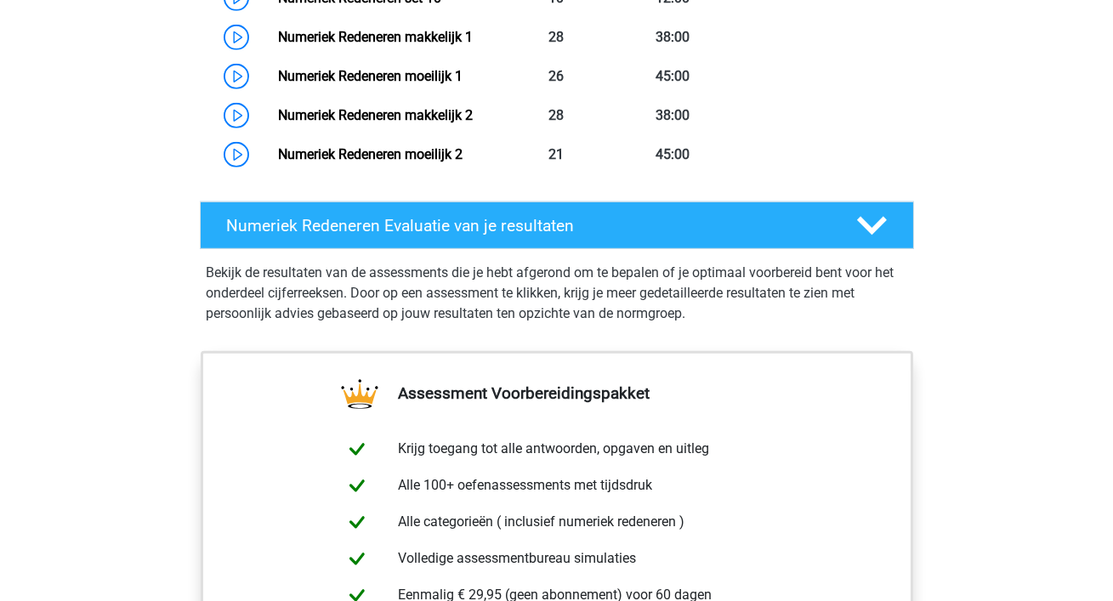
scroll to position [1905, 0]
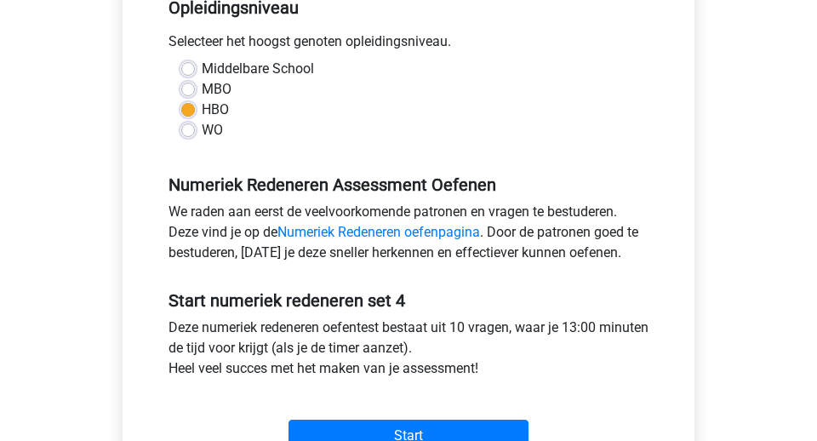
scroll to position [379, 0]
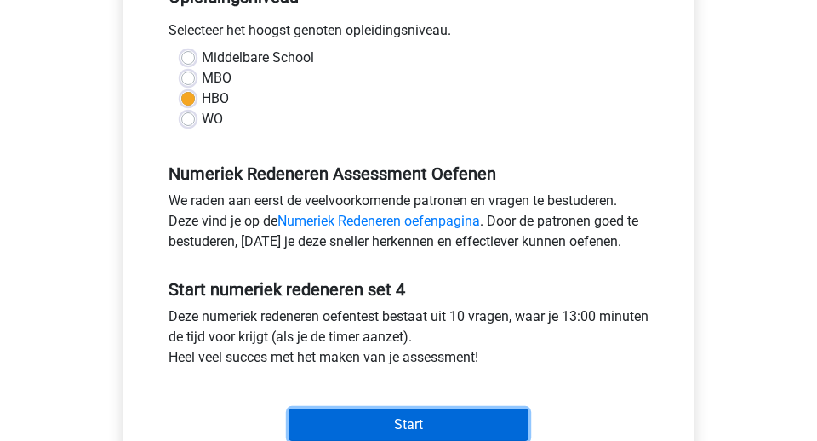
click at [339, 428] on input "Start" at bounding box center [408, 424] width 240 height 32
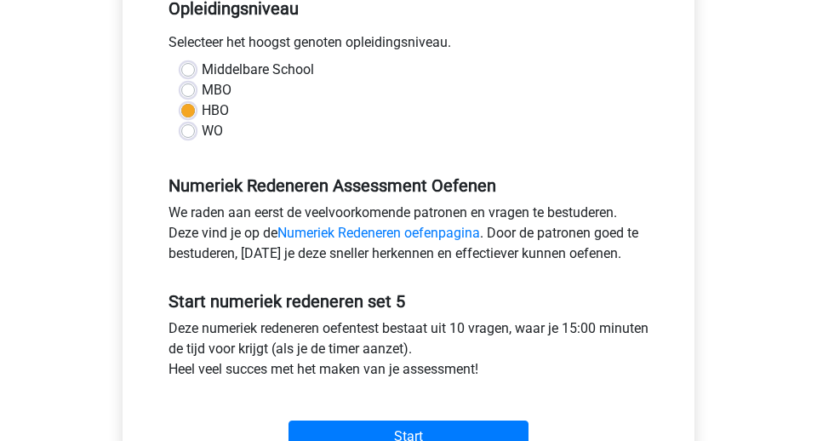
scroll to position [483, 0]
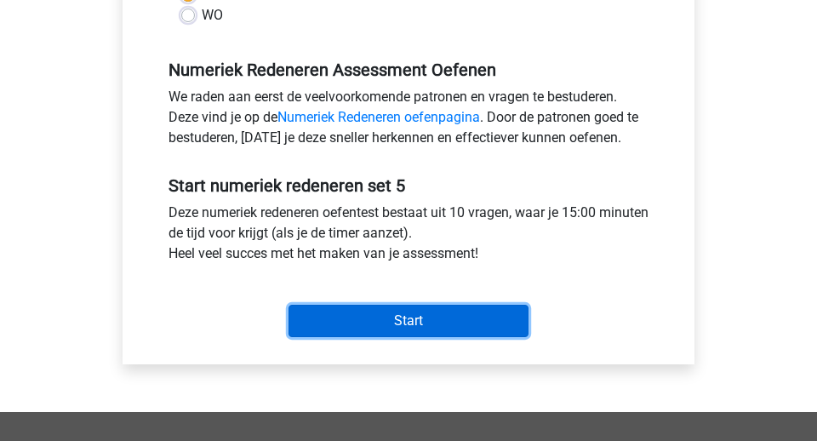
click at [353, 315] on input "Start" at bounding box center [408, 321] width 240 height 32
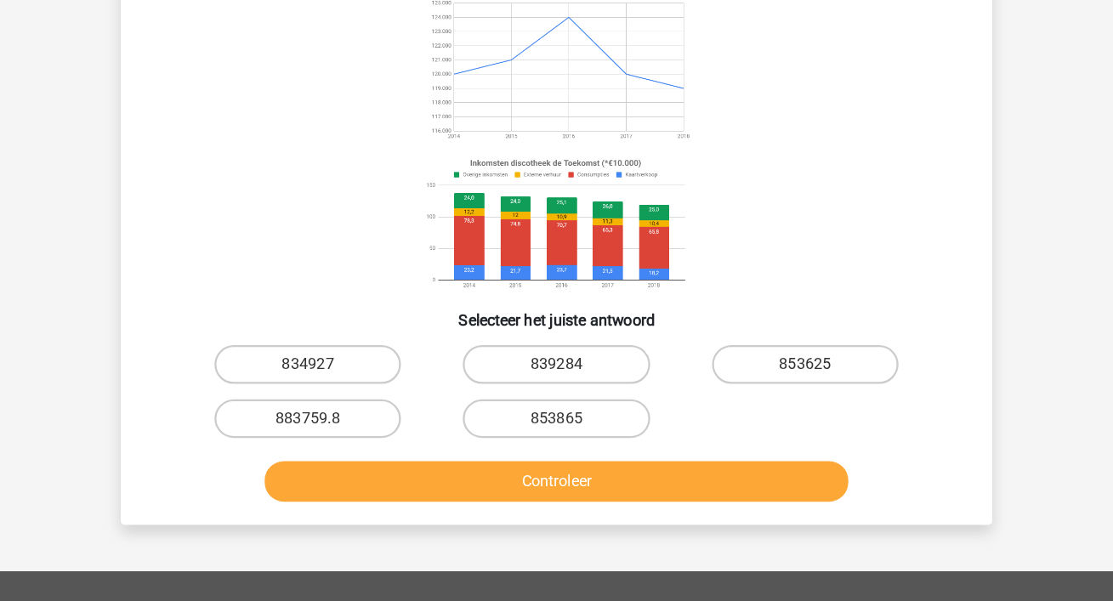
scroll to position [202, 0]
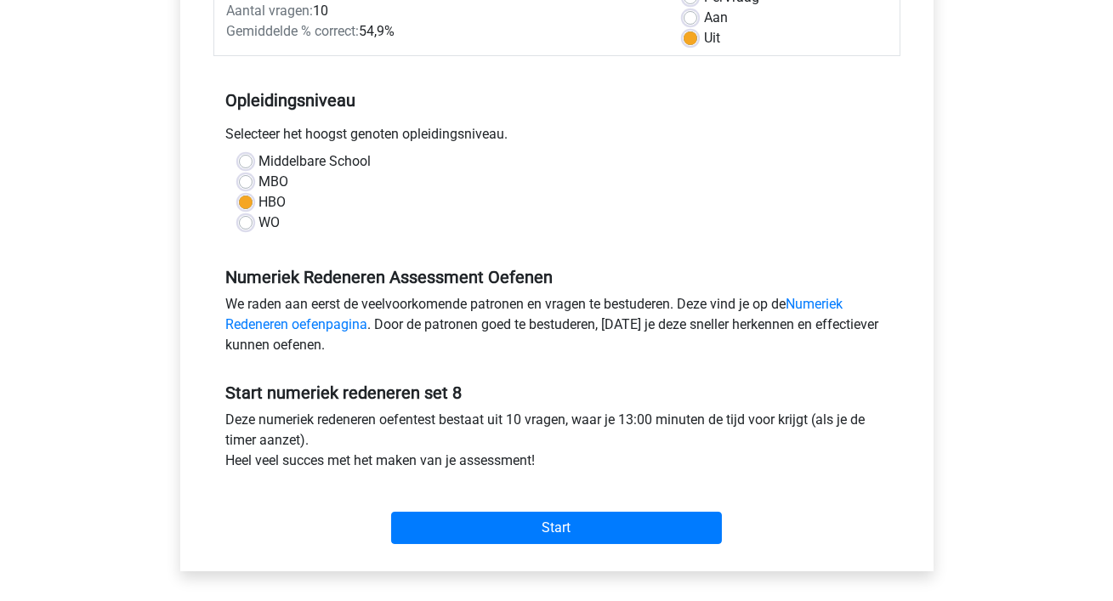
scroll to position [279, 0]
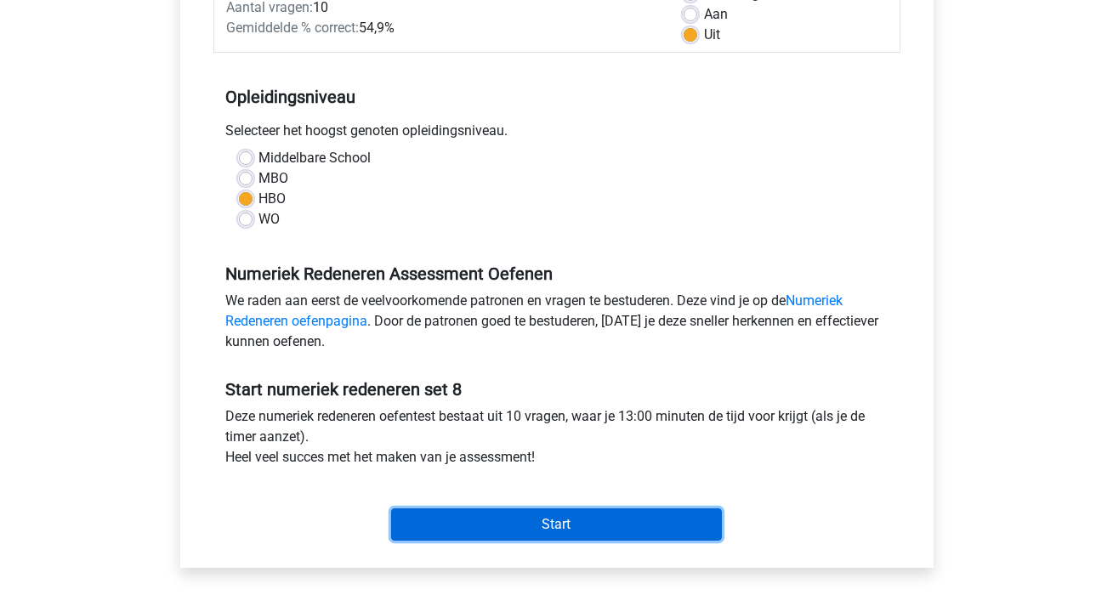
click at [520, 523] on input "Start" at bounding box center [556, 525] width 331 height 32
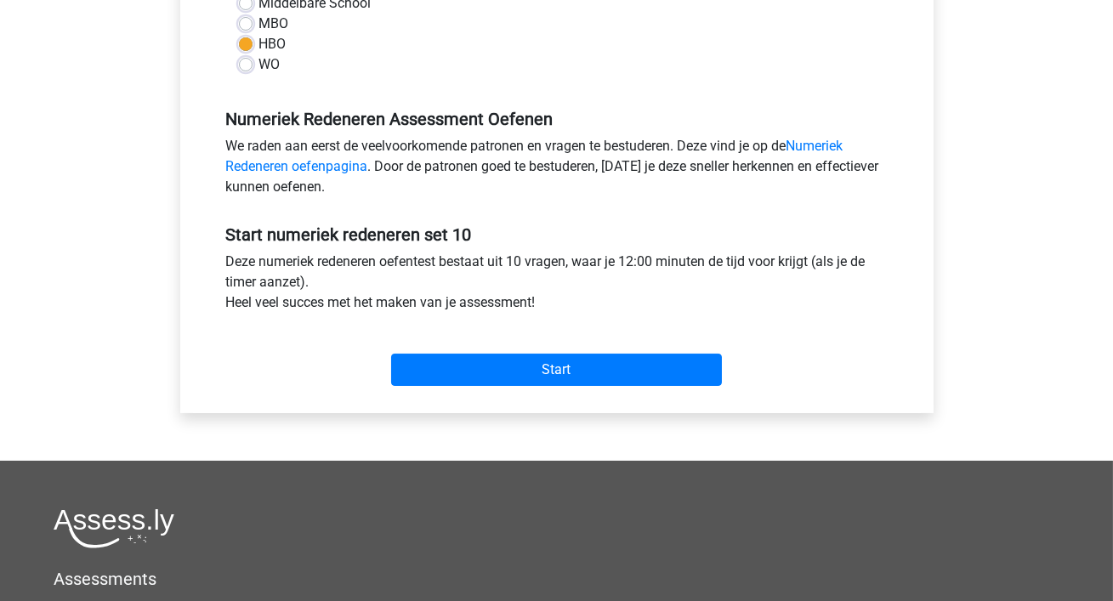
scroll to position [458, 0]
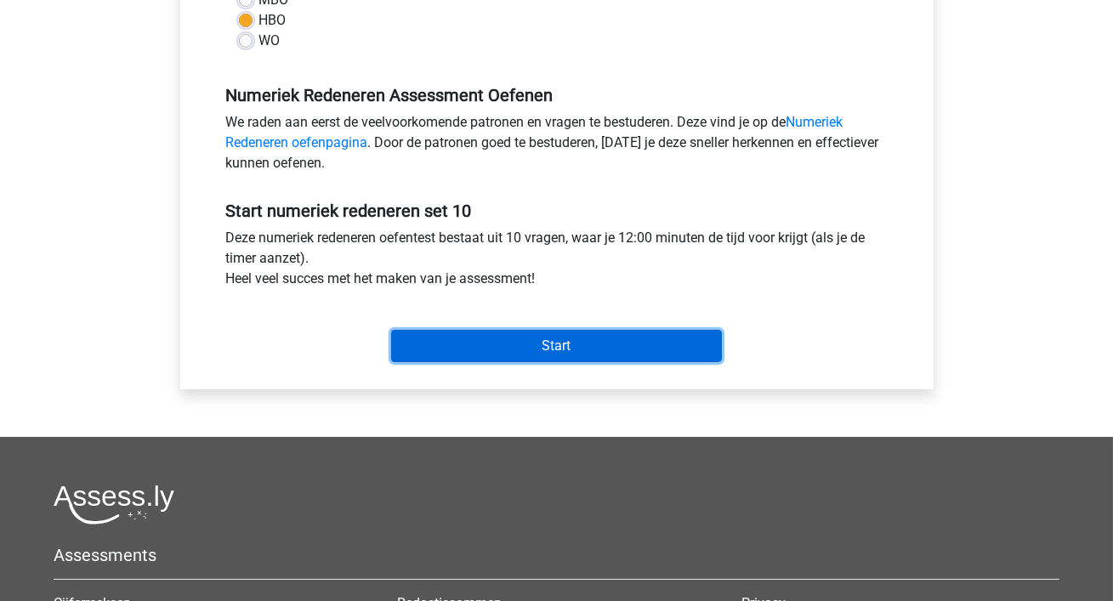
click at [465, 350] on input "Start" at bounding box center [556, 346] width 331 height 32
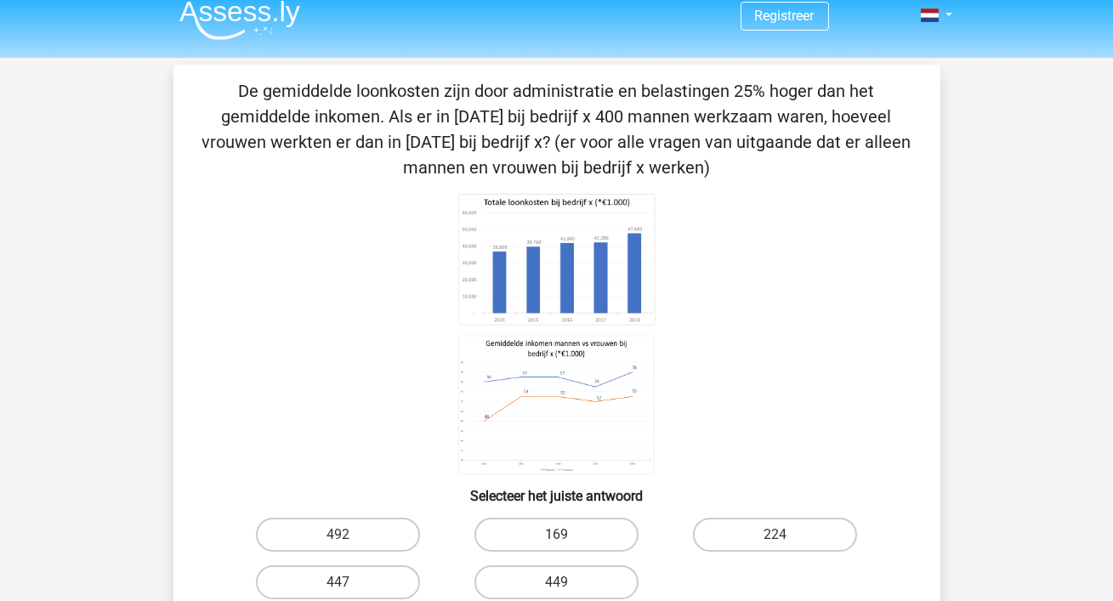
scroll to position [30, 0]
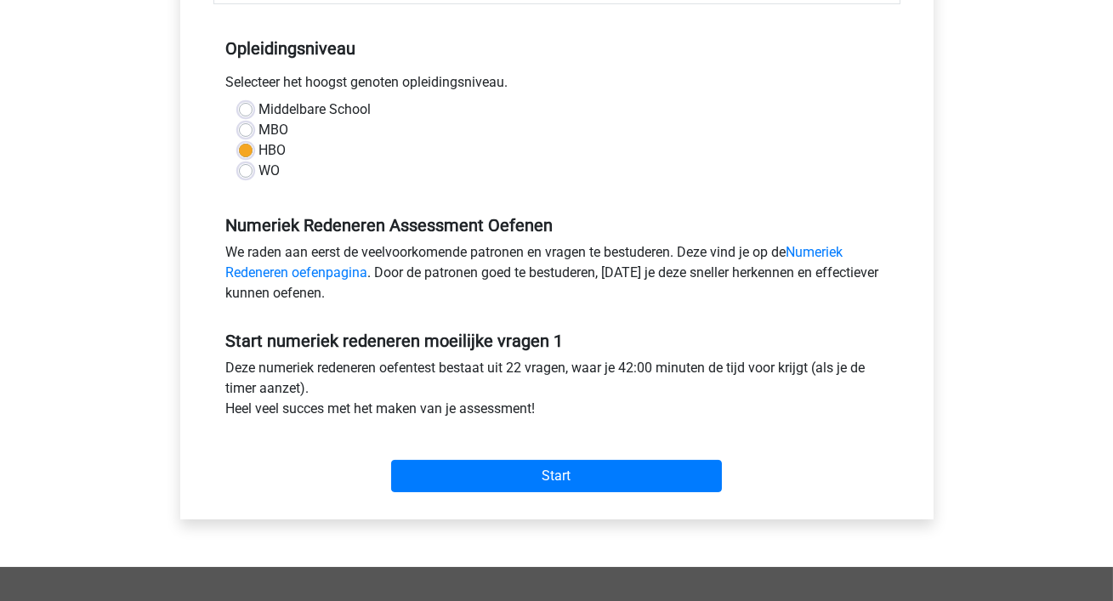
scroll to position [357, 0]
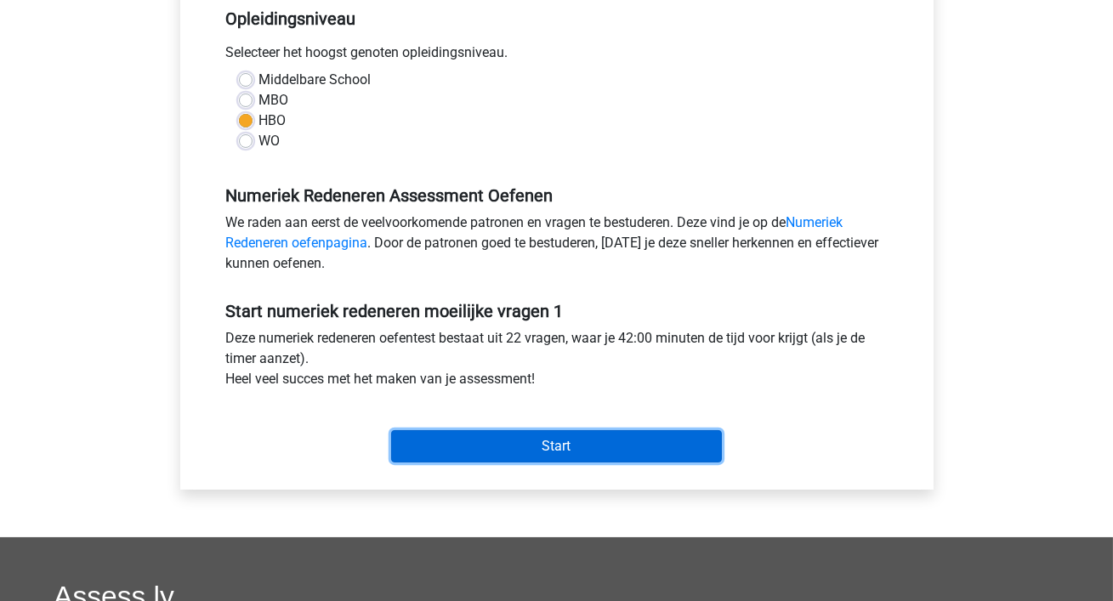
click at [516, 434] on input "Start" at bounding box center [556, 446] width 331 height 32
